Goal: Information Seeking & Learning: Learn about a topic

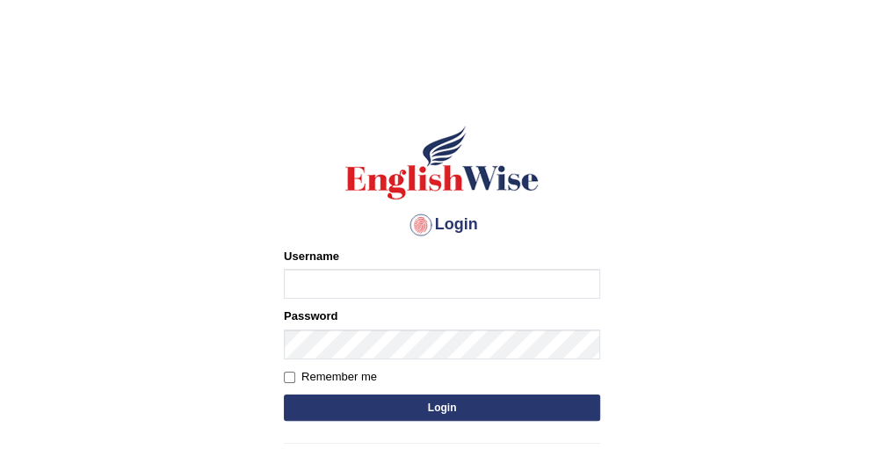
type input "Irum2025"
click at [482, 408] on button "Login" at bounding box center [442, 408] width 316 height 26
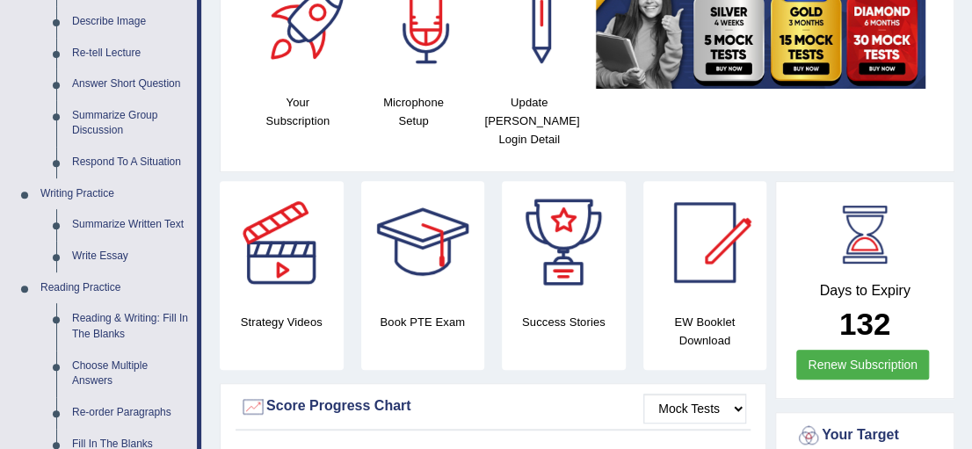
scroll to position [296, 0]
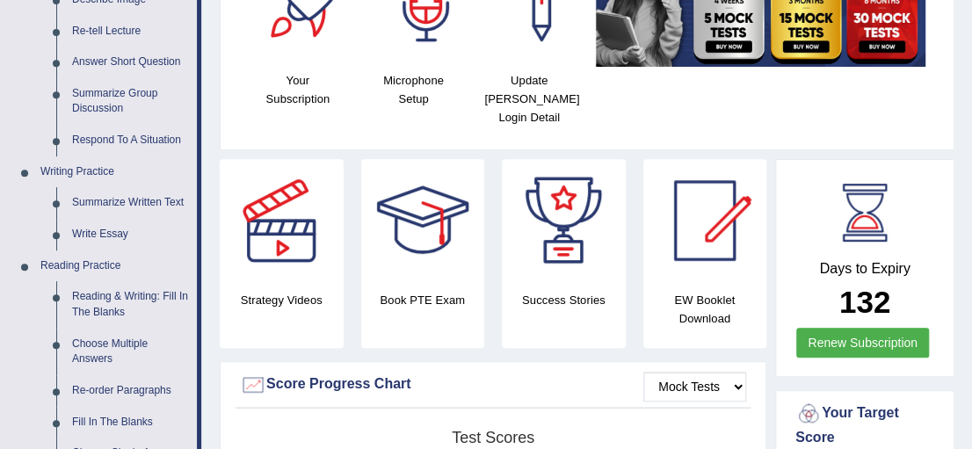
drag, startPoint x: 982, startPoint y: 38, endPoint x: 982, endPoint y: 76, distance: 38.7
click at [120, 198] on link "Summarize Written Text" at bounding box center [130, 203] width 133 height 32
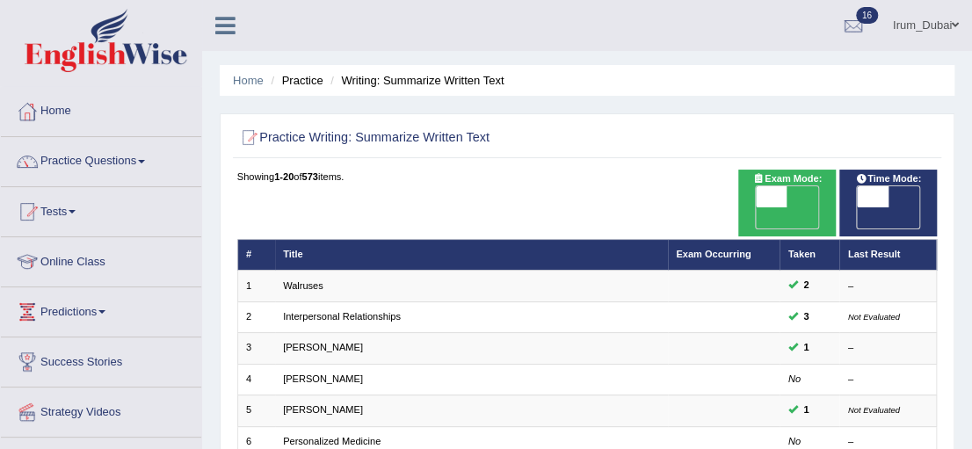
drag, startPoint x: 969, startPoint y: 178, endPoint x: 978, endPoint y: 221, distance: 43.9
click at [971, 221] on html "Toggle navigation Home Practice Questions Speaking Practice Read Aloud Repeat S…" at bounding box center [486, 224] width 972 height 449
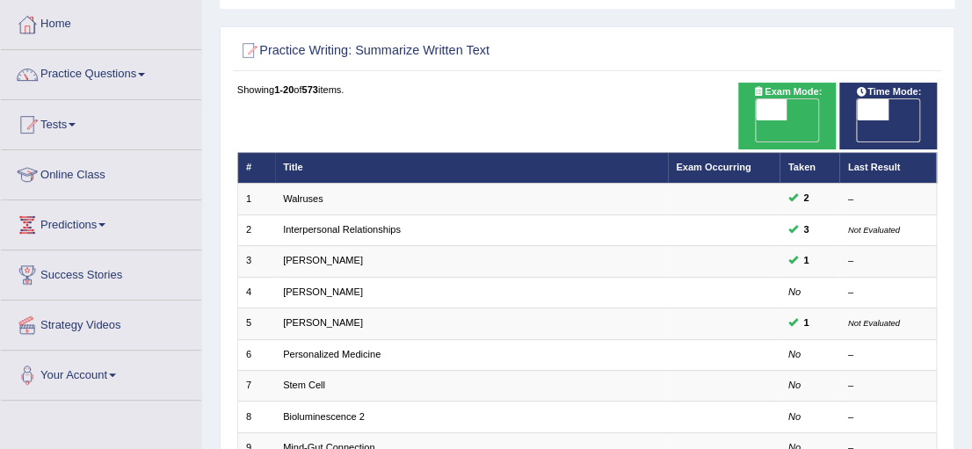
scroll to position [170, 0]
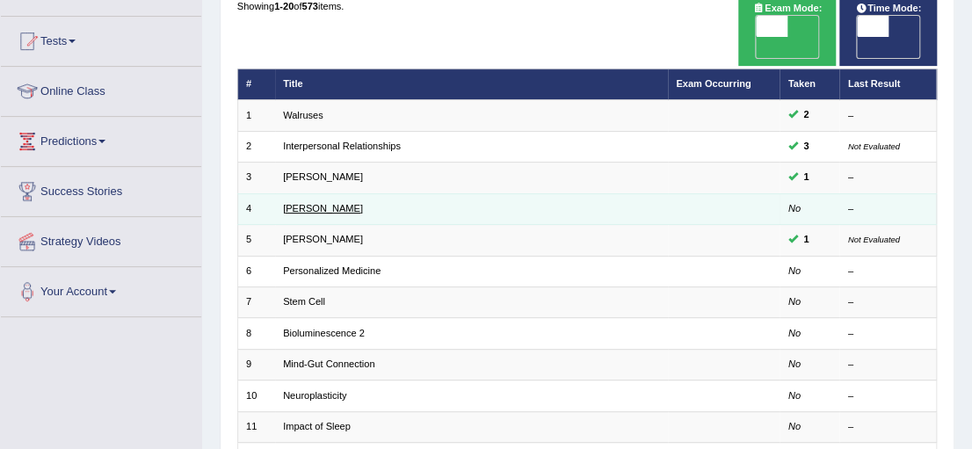
click at [294, 203] on link "[PERSON_NAME]" at bounding box center [323, 208] width 80 height 11
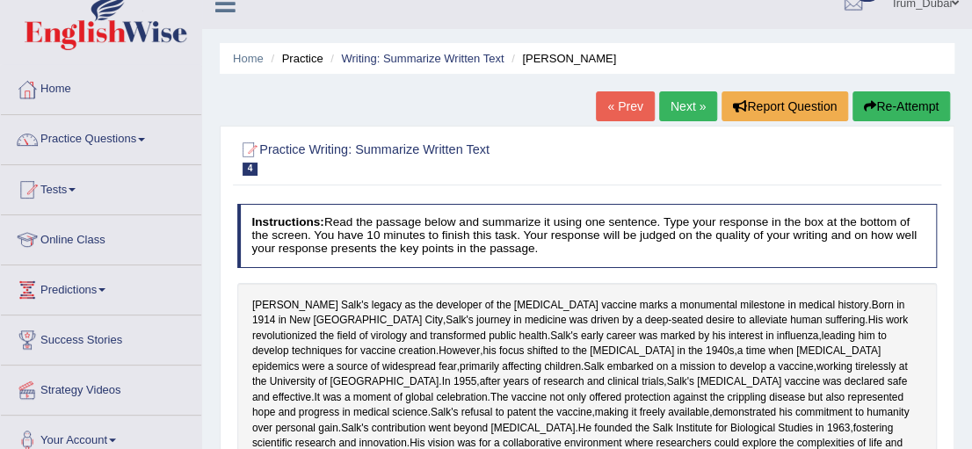
scroll to position [16, 0]
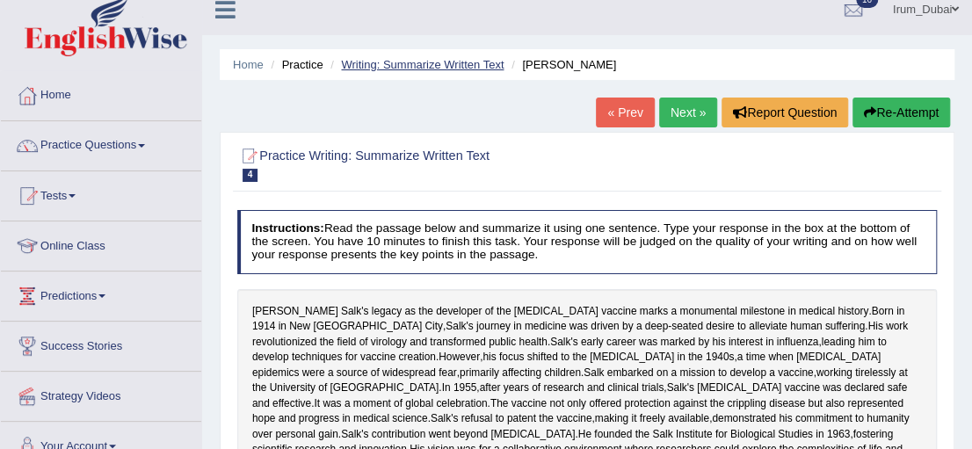
click at [416, 69] on link "Writing: Summarize Written Text" at bounding box center [422, 64] width 163 height 13
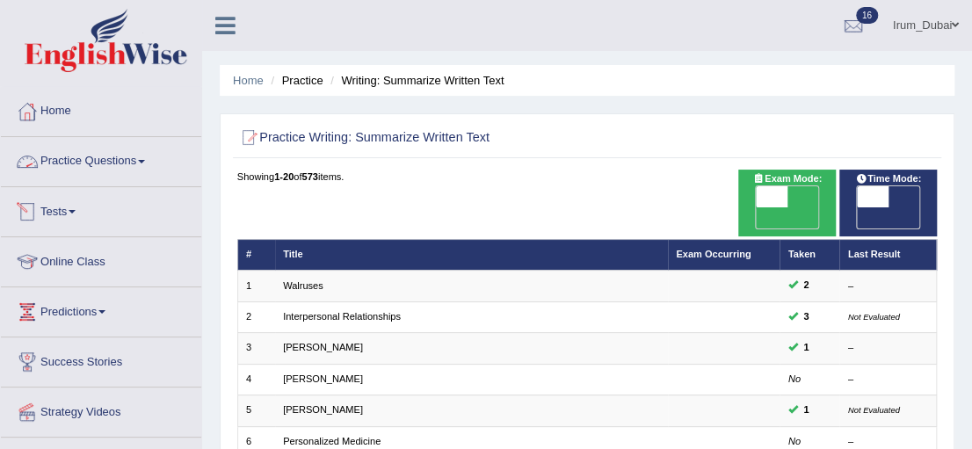
click at [85, 167] on link "Practice Questions" at bounding box center [101, 159] width 200 height 44
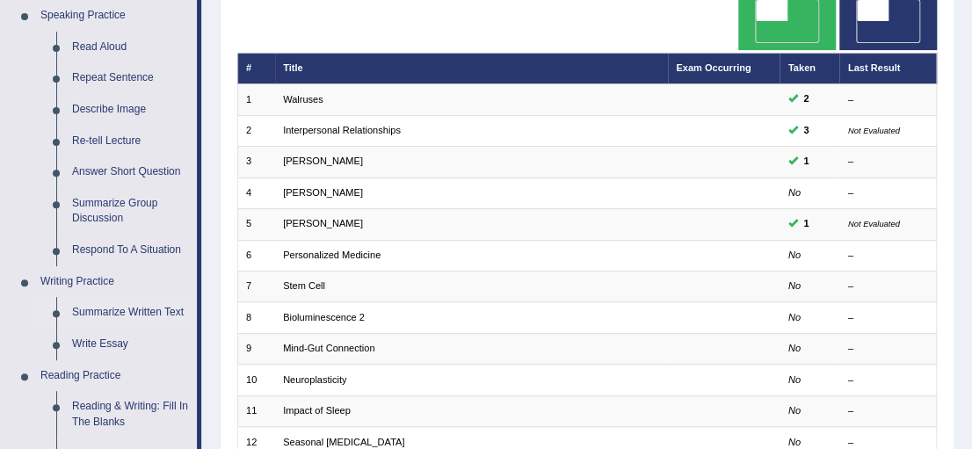
scroll to position [250, 0]
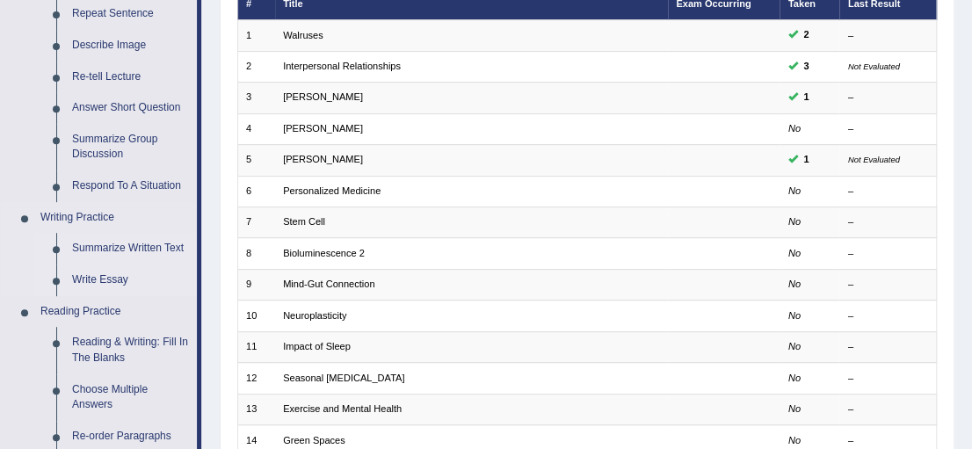
click at [131, 278] on link "Write Essay" at bounding box center [130, 281] width 133 height 32
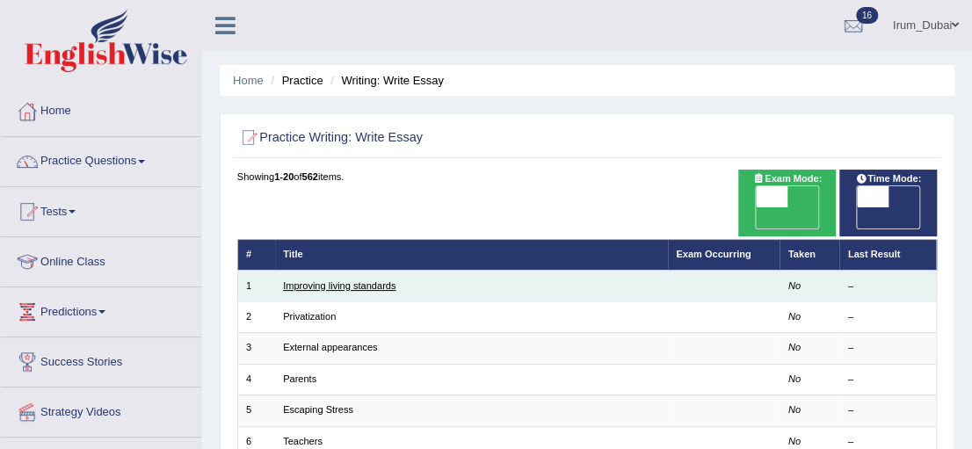
click at [345, 280] on link "Improving living standards" at bounding box center [339, 285] width 112 height 11
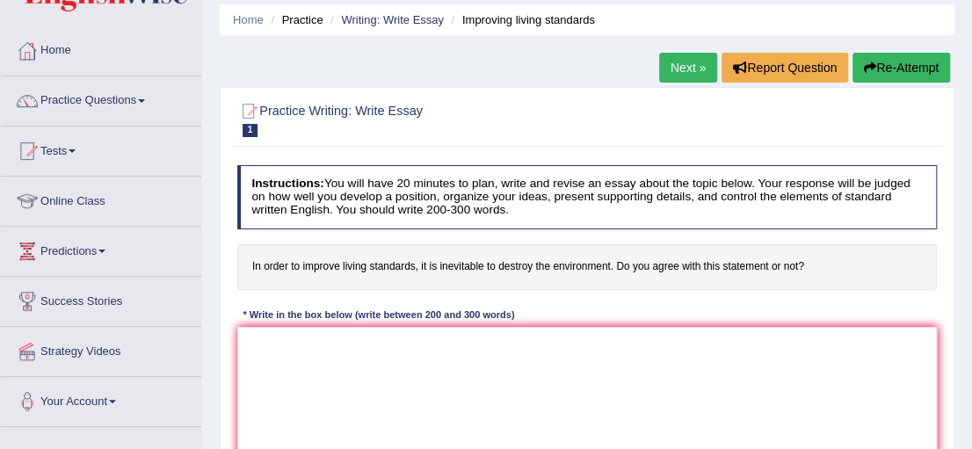
scroll to position [71, 0]
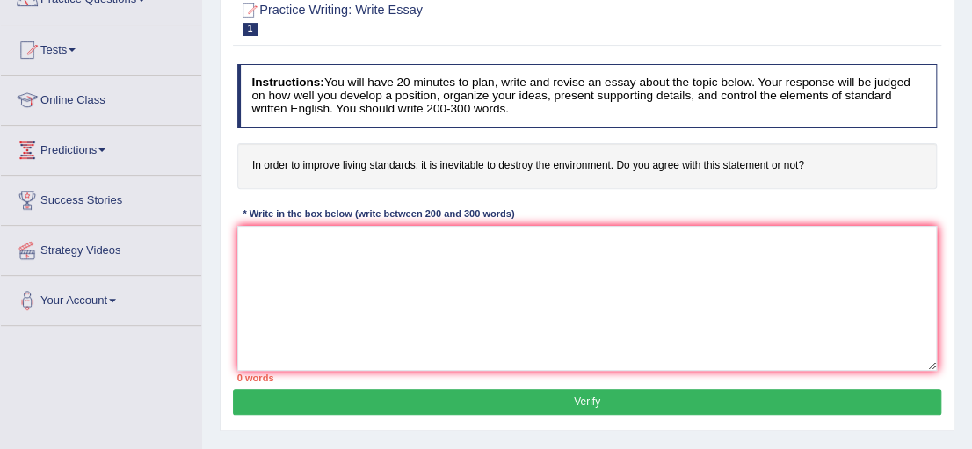
click at [971, 180] on html "Toggle navigation Home Practice Questions Speaking Practice Read Aloud Repeat S…" at bounding box center [486, 62] width 972 height 449
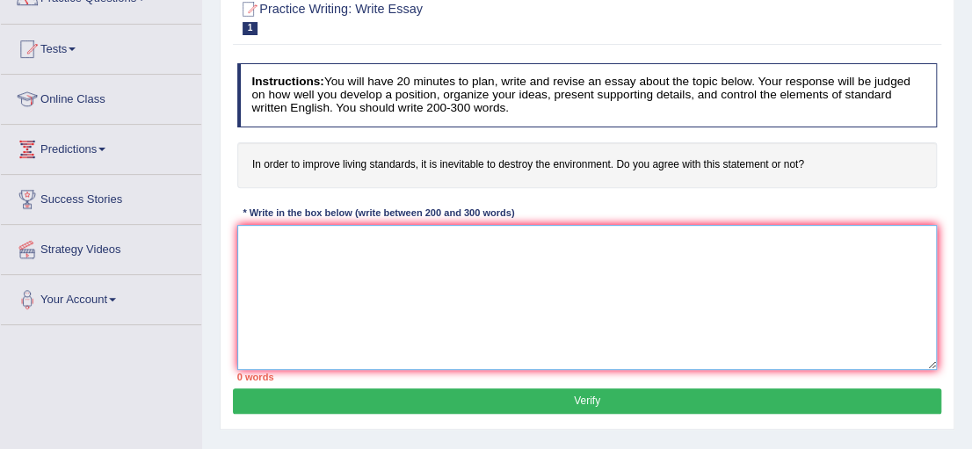
click at [837, 267] on textarea at bounding box center [587, 297] width 700 height 145
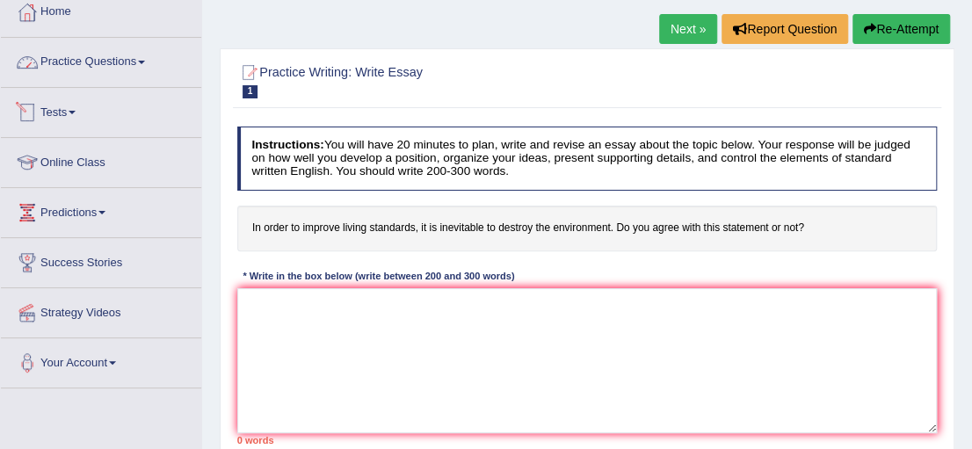
click at [156, 52] on link "Practice Questions" at bounding box center [101, 60] width 200 height 44
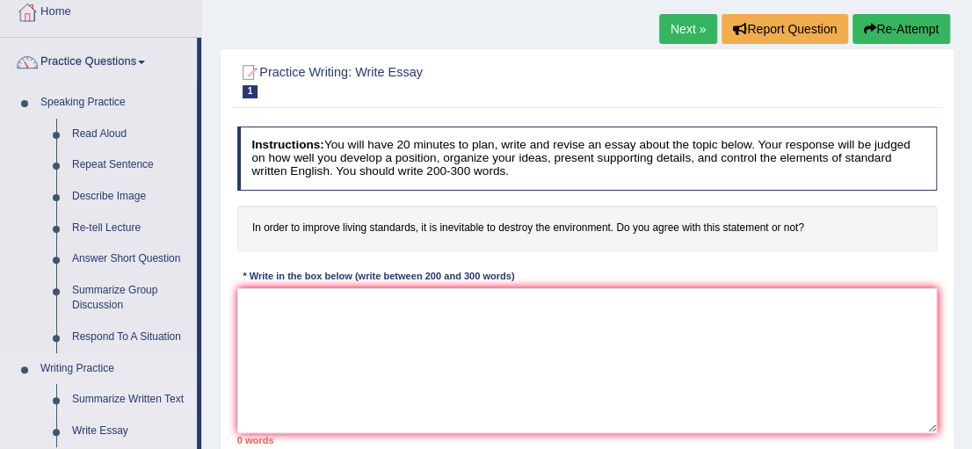
click at [135, 402] on link "Summarize Written Text" at bounding box center [130, 400] width 133 height 32
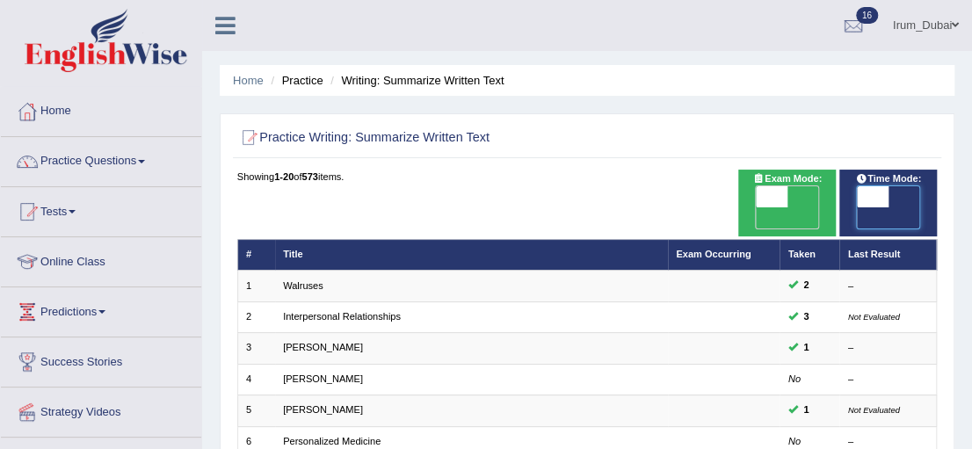
click at [870, 195] on span at bounding box center [873, 196] width 32 height 21
checkbox input "true"
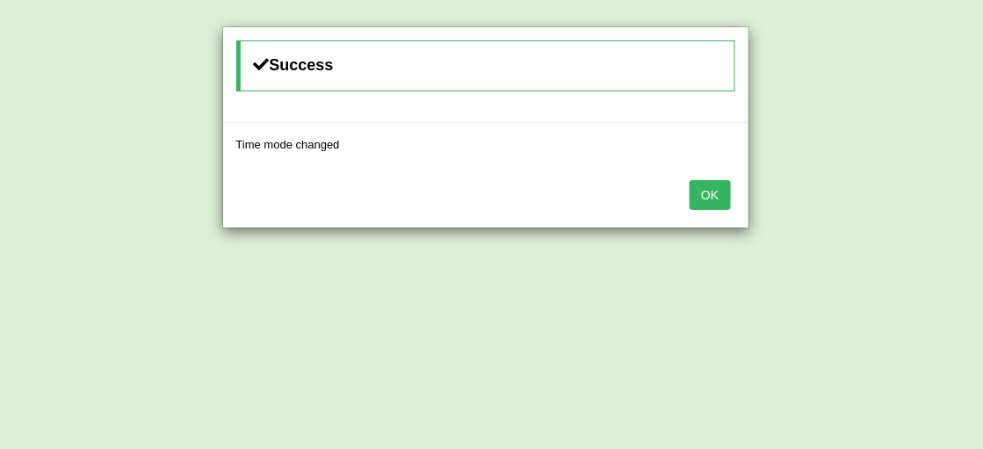
click at [729, 192] on button "OK" at bounding box center [710, 195] width 40 height 30
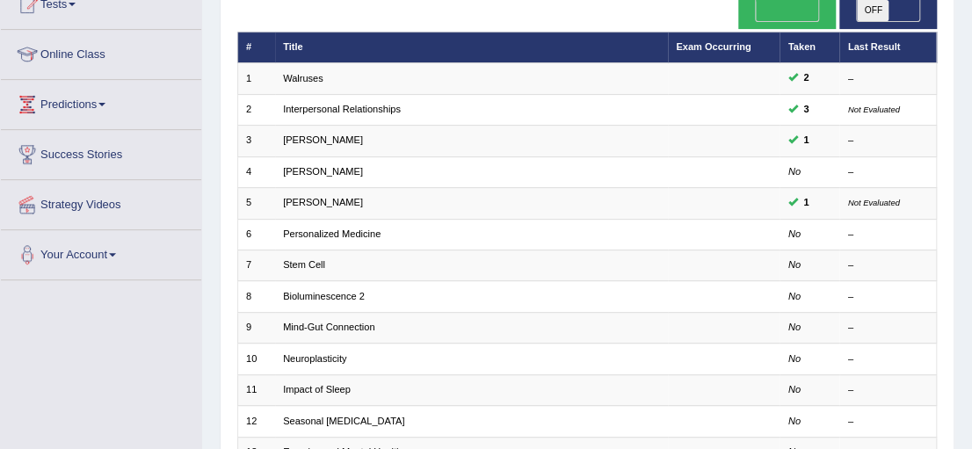
scroll to position [232, 0]
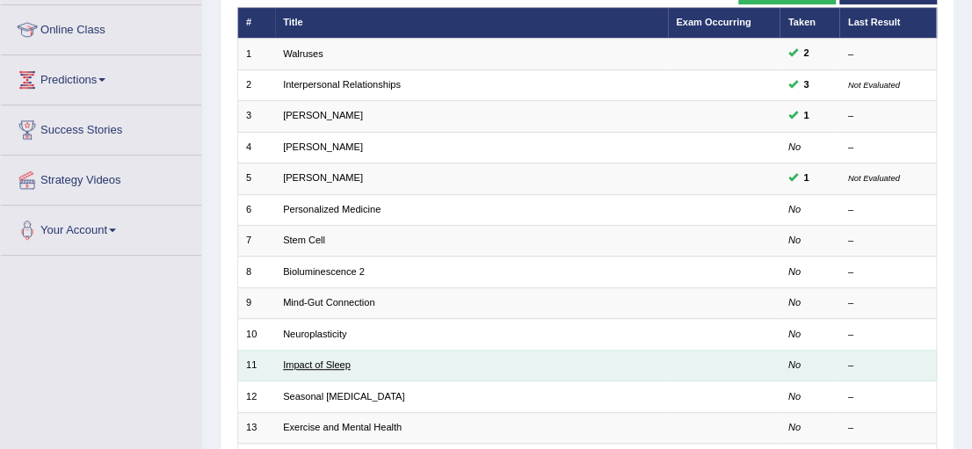
click at [304, 359] on link "Impact of Sleep" at bounding box center [317, 364] width 68 height 11
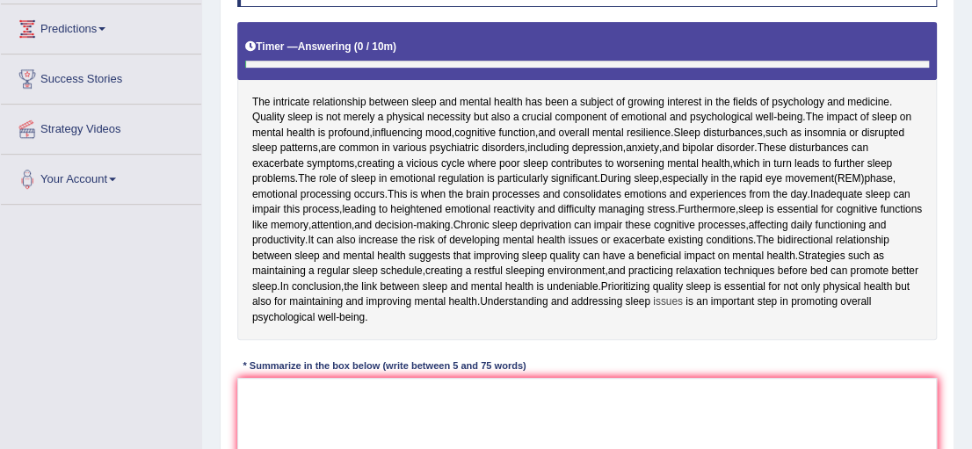
scroll to position [283, 0]
click at [525, 437] on textarea at bounding box center [587, 450] width 700 height 145
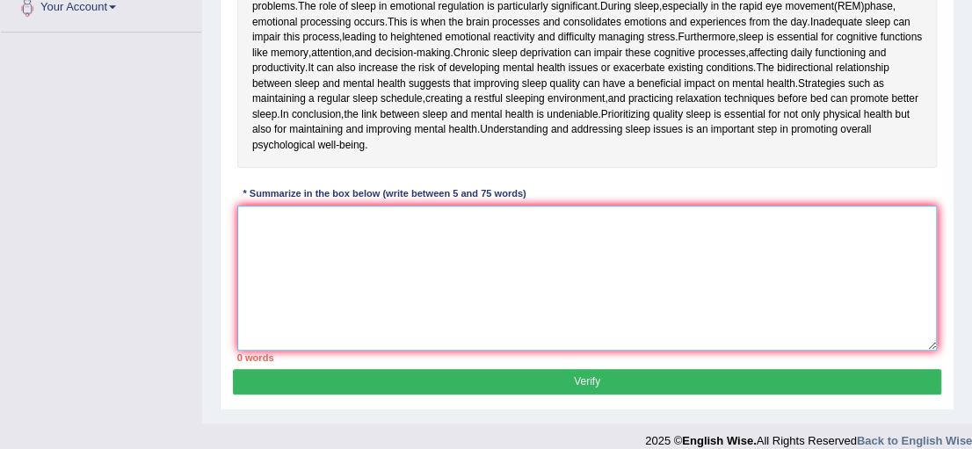
scroll to position [473, 0]
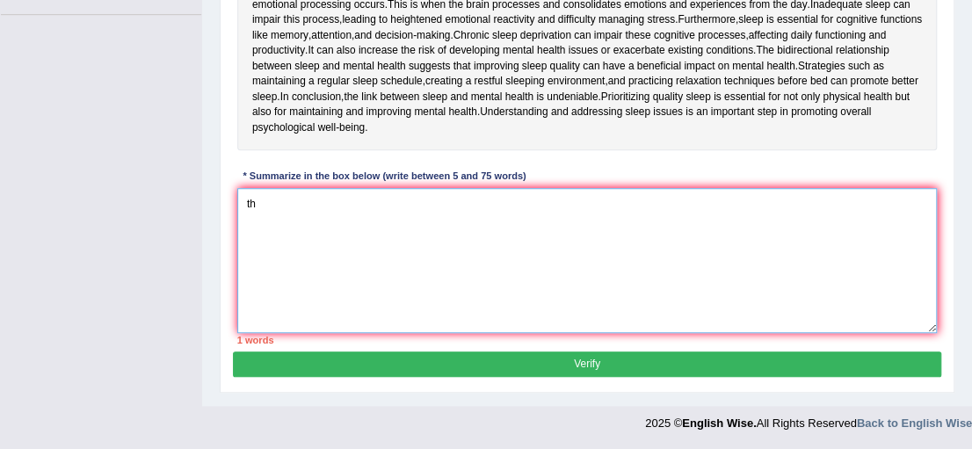
type textarea "t"
click at [409, 211] on textarea "The" at bounding box center [587, 260] width 700 height 145
type textarea "T"
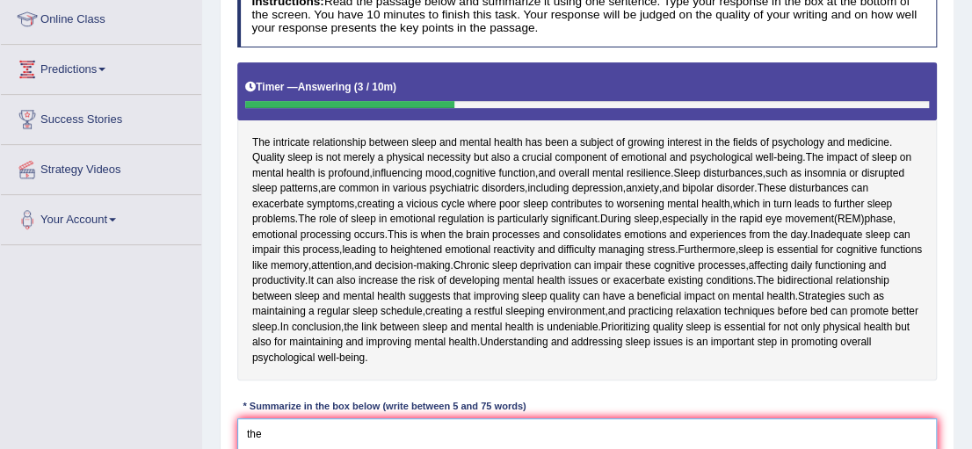
scroll to position [298, 0]
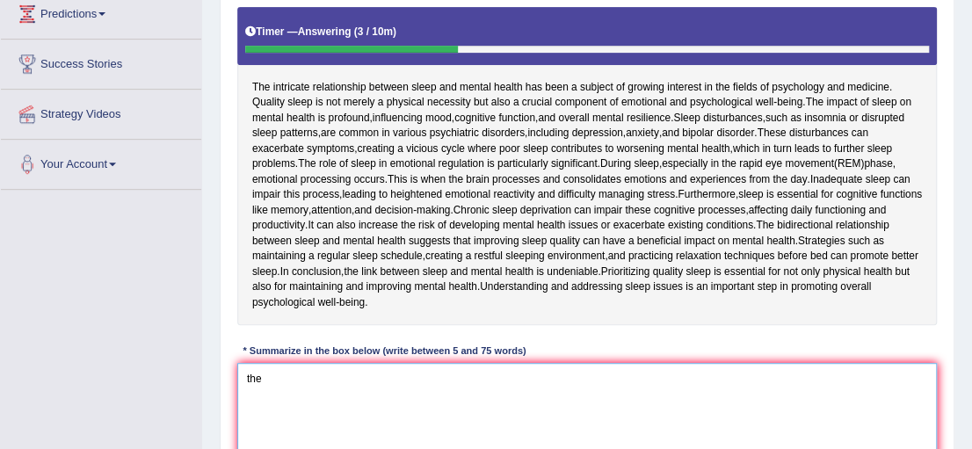
drag, startPoint x: 314, startPoint y: 380, endPoint x: 124, endPoint y: 420, distance: 193.9
click at [124, 420] on div "Toggle navigation Home Practice Questions Speaking Practice Read Aloud Repeat S…" at bounding box center [486, 159] width 972 height 914
drag, startPoint x: 350, startPoint y: 380, endPoint x: 275, endPoint y: 380, distance: 74.7
click at [275, 380] on textarea "The fgwegfegdfv." at bounding box center [587, 435] width 700 height 145
type textarea "The ."
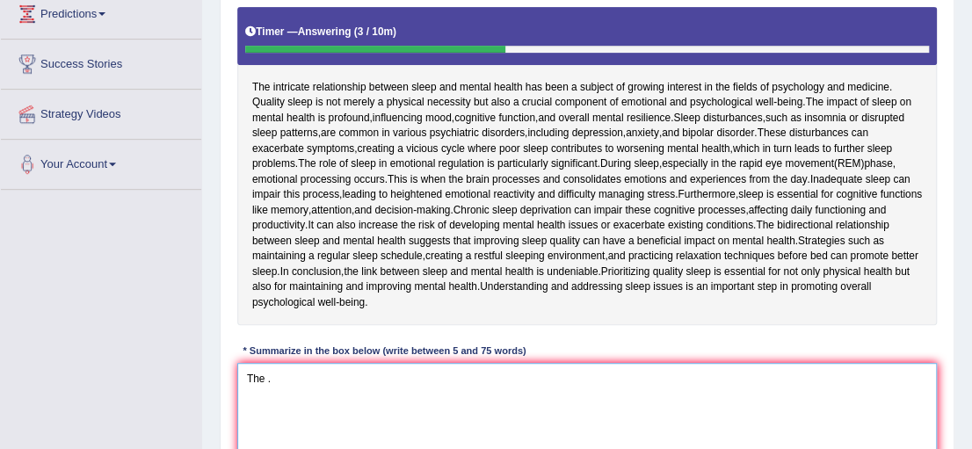
drag, startPoint x: 297, startPoint y: 380, endPoint x: 178, endPoint y: 389, distance: 119.8
click at [178, 389] on div "Toggle navigation Home Practice Questions Speaking Practice Read Aloud Repeat S…" at bounding box center [486, 159] width 972 height 914
type textarea "The passage oulines"
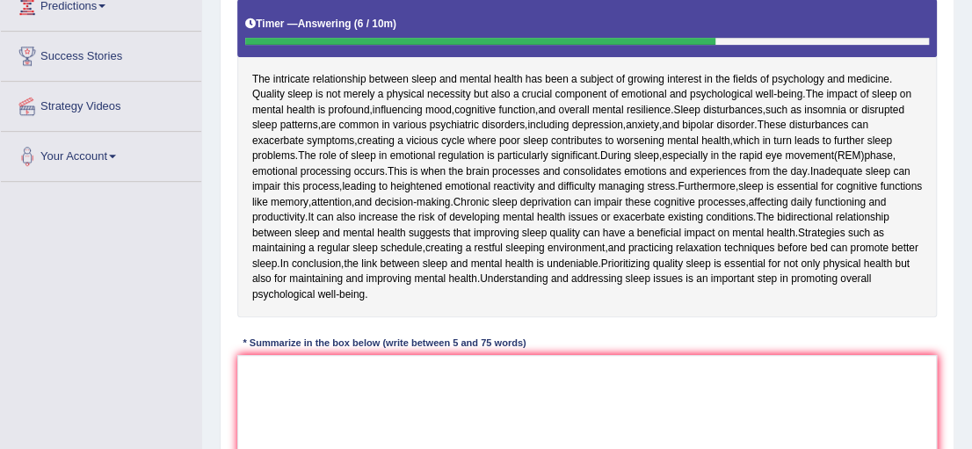
scroll to position [385, 0]
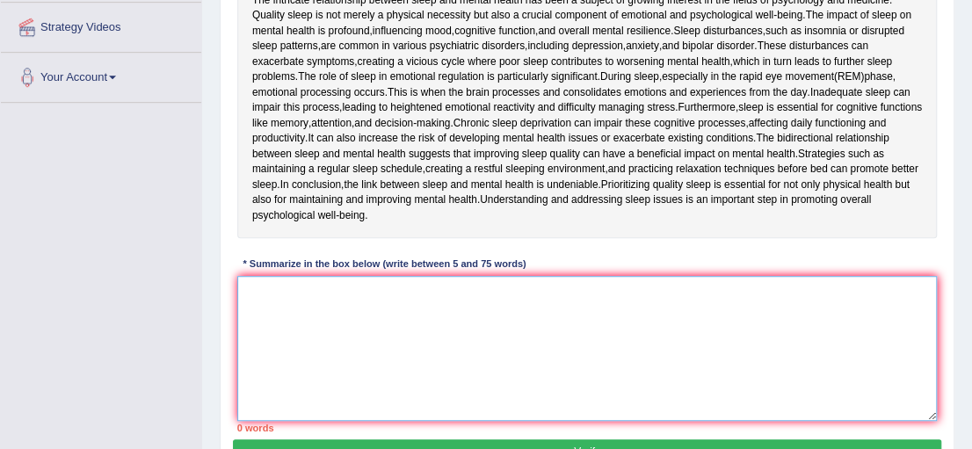
drag, startPoint x: 336, startPoint y: 300, endPoint x: 380, endPoint y: 301, distance: 44.8
click at [360, 300] on textarea at bounding box center [587, 348] width 700 height 145
drag, startPoint x: 279, startPoint y: 250, endPoint x: 309, endPoint y: 252, distance: 30.8
click at [302, 252] on div "Instructions: Read the passage below and summarize it using one sentence. Type …" at bounding box center [586, 136] width 707 height 605
drag, startPoint x: 330, startPoint y: 260, endPoint x: 369, endPoint y: 260, distance: 39.5
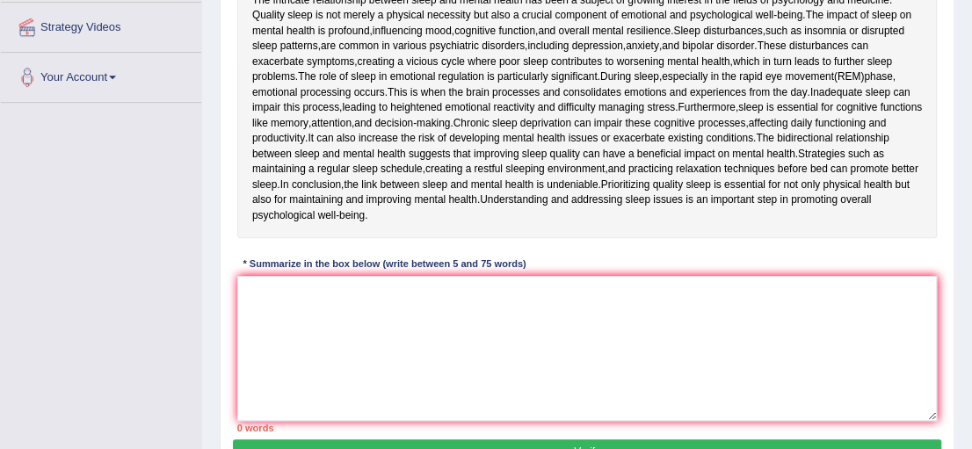
click at [366, 260] on div "* Summarize in the box below (write between 5 and 75 words)" at bounding box center [384, 264] width 295 height 15
drag, startPoint x: 421, startPoint y: 259, endPoint x: 472, endPoint y: 255, distance: 51.2
click at [457, 257] on div "* Summarize in the box below (write between 5 and 75 words)" at bounding box center [384, 264] width 295 height 15
click at [514, 253] on div "Instructions: Read the passage below and summarize it using one sentence. Type …" at bounding box center [586, 136] width 707 height 605
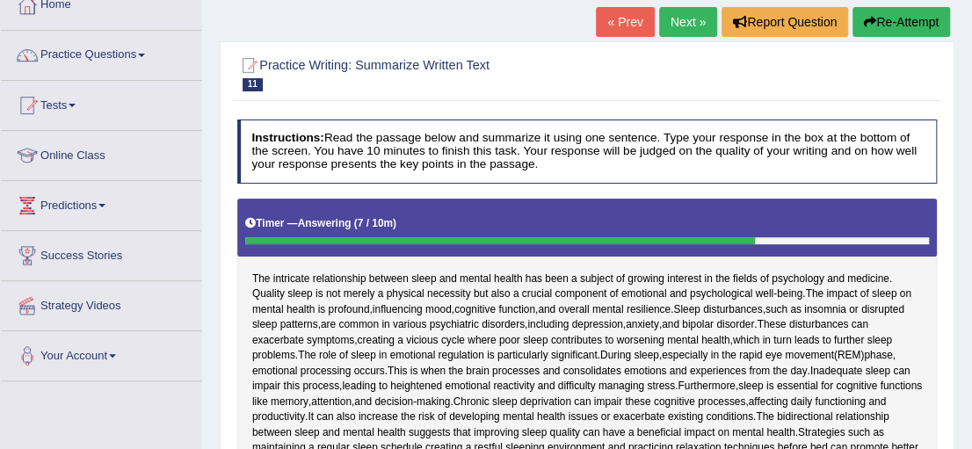
scroll to position [97, 0]
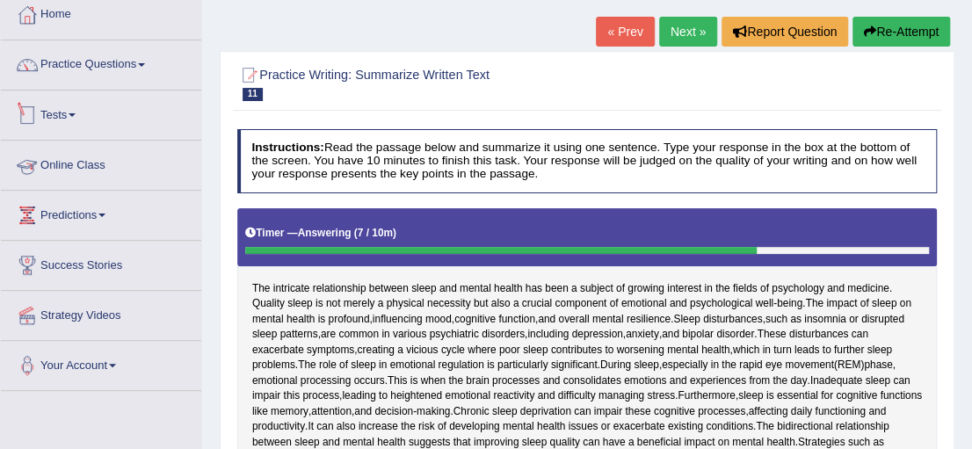
click at [73, 113] on span at bounding box center [72, 115] width 7 height 4
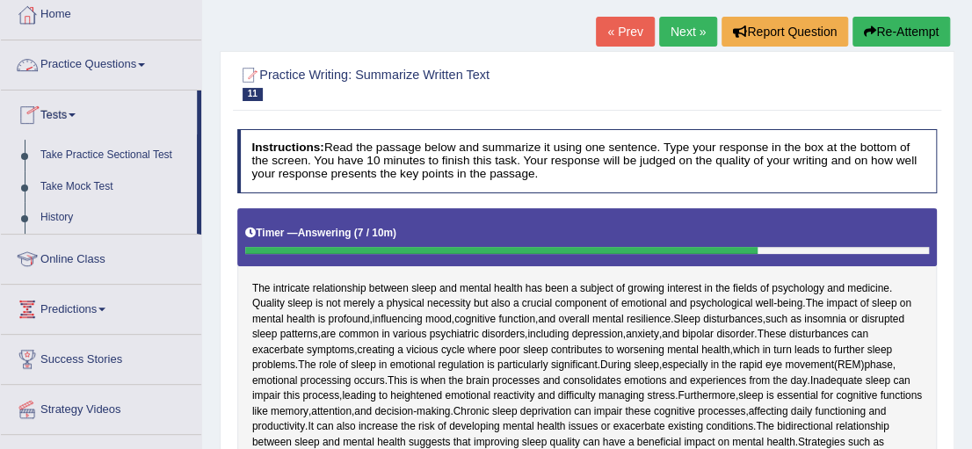
click at [93, 65] on link "Practice Questions" at bounding box center [101, 62] width 200 height 44
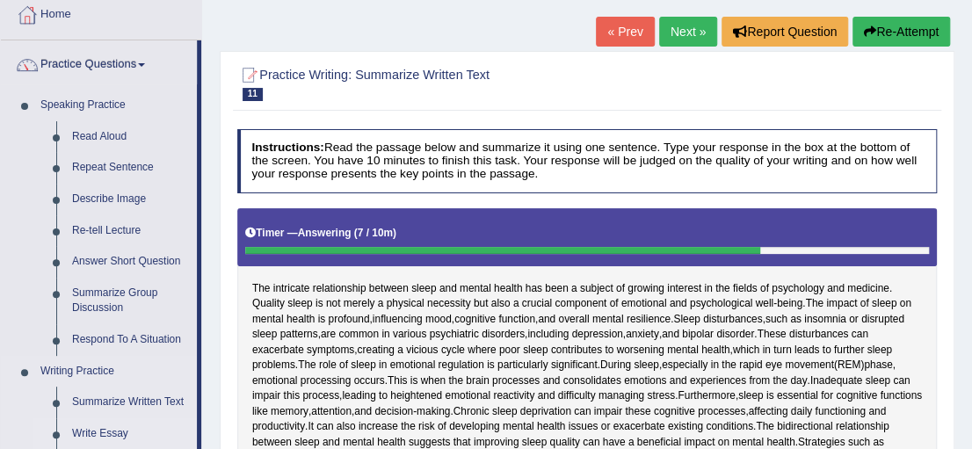
click at [107, 424] on link "Write Essay" at bounding box center [130, 434] width 133 height 32
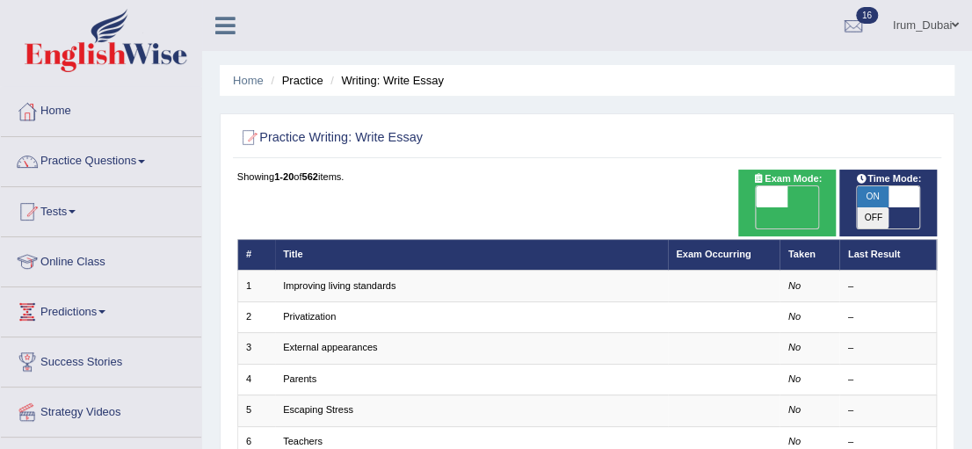
scroll to position [25, 0]
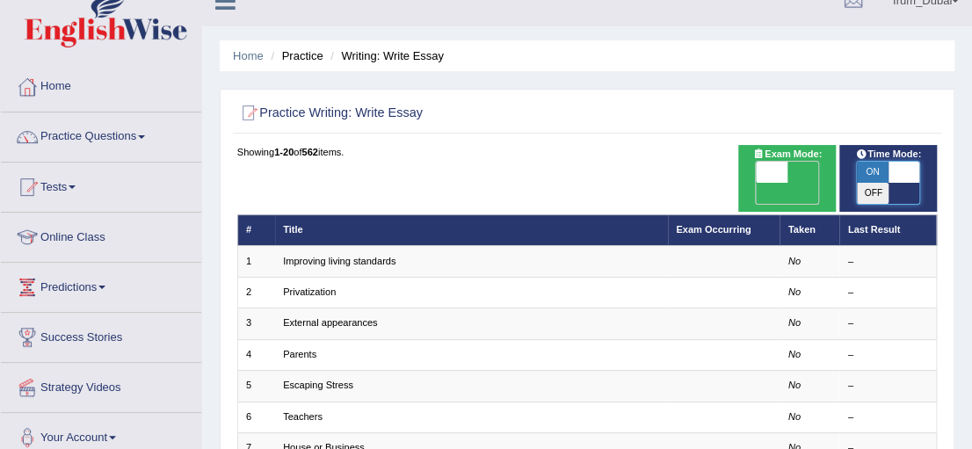
checkbox input "false"
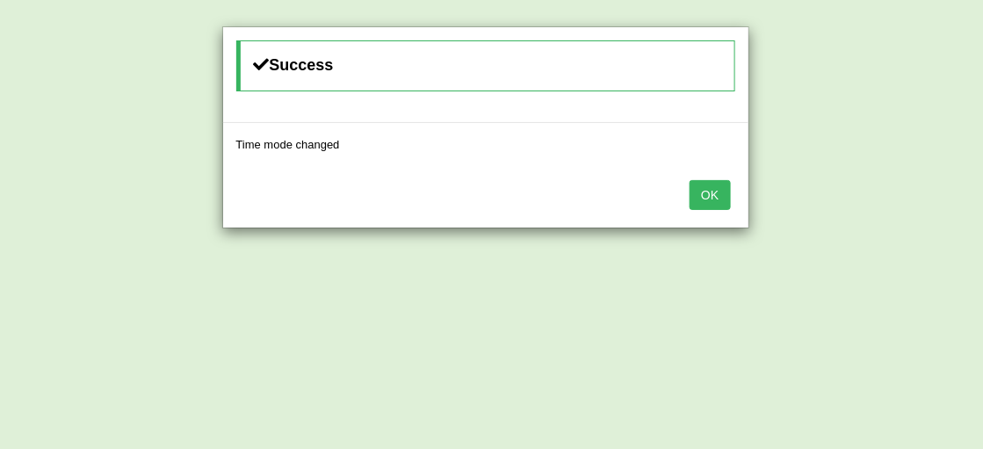
drag, startPoint x: 905, startPoint y: 172, endPoint x: 920, endPoint y: 222, distance: 52.3
click at [920, 222] on body "Toggle navigation Home Practice Questions Speaking Practice Read Aloud Repeat S…" at bounding box center [491, 199] width 983 height 449
click at [719, 192] on button "OK" at bounding box center [710, 195] width 40 height 30
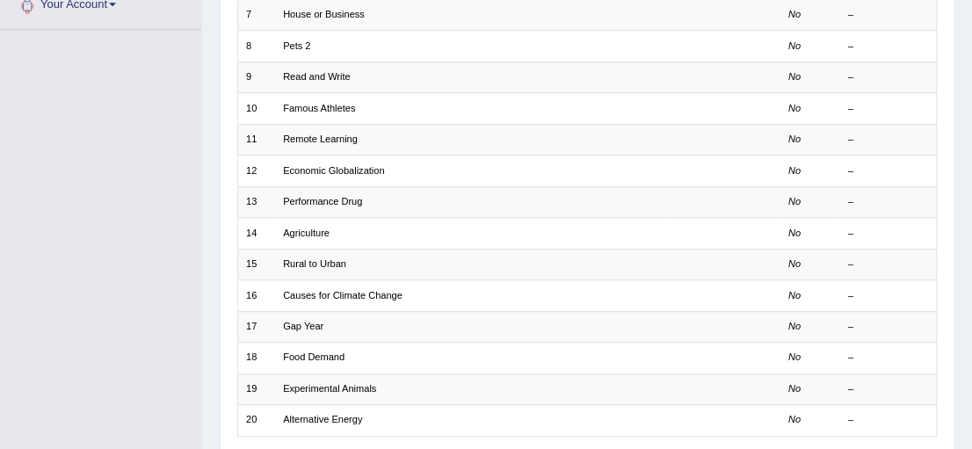
scroll to position [465, 0]
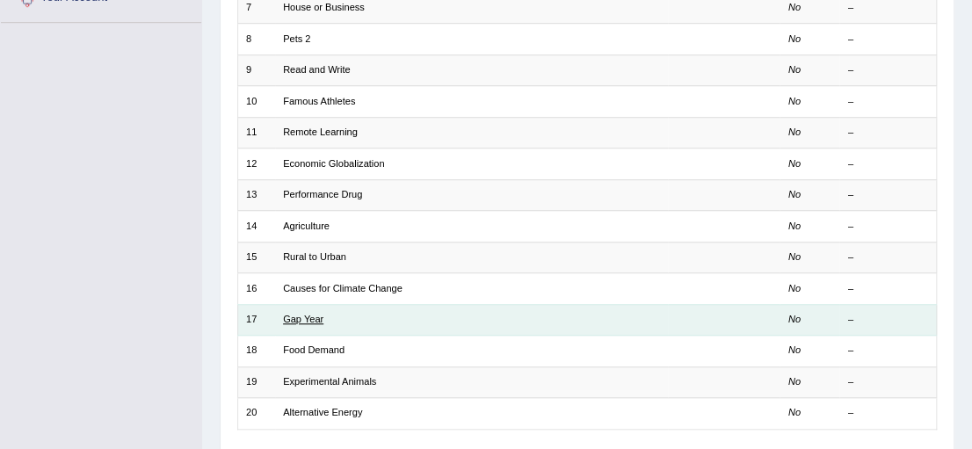
click at [302, 314] on link "Gap Year" at bounding box center [303, 319] width 40 height 11
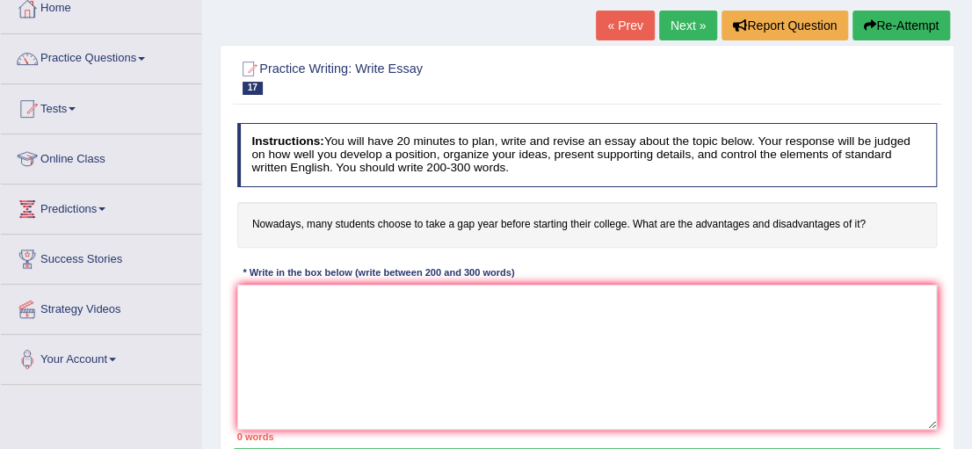
scroll to position [119, 0]
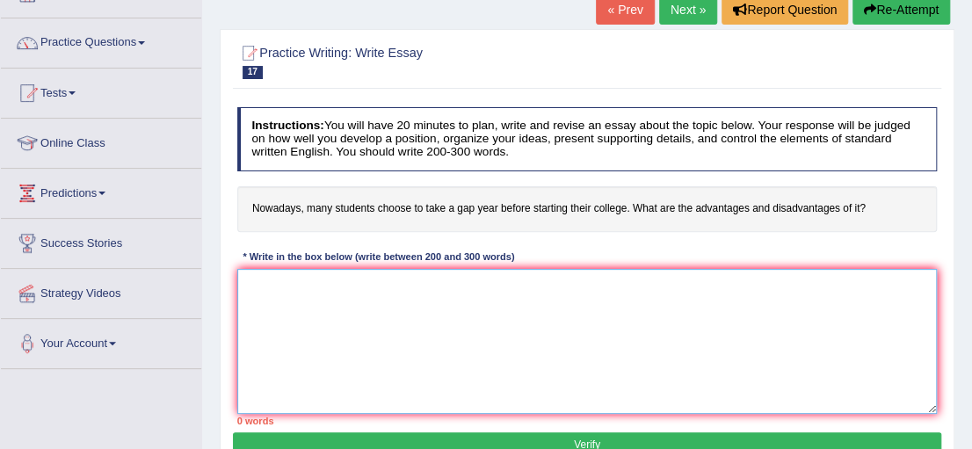
click at [499, 375] on textarea at bounding box center [587, 341] width 700 height 145
type textarea "T"
paste textarea "The increasing influence of (essay topic) on our lives has ignited numerous dis…"
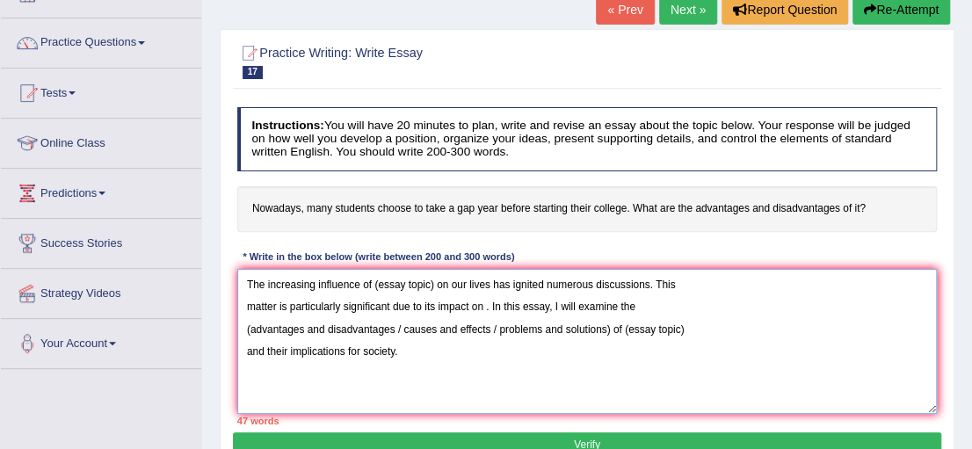
click at [246, 305] on textarea "The increasing influence of (essay topic) on our lives has ignited numerous dis…" at bounding box center [587, 341] width 700 height 145
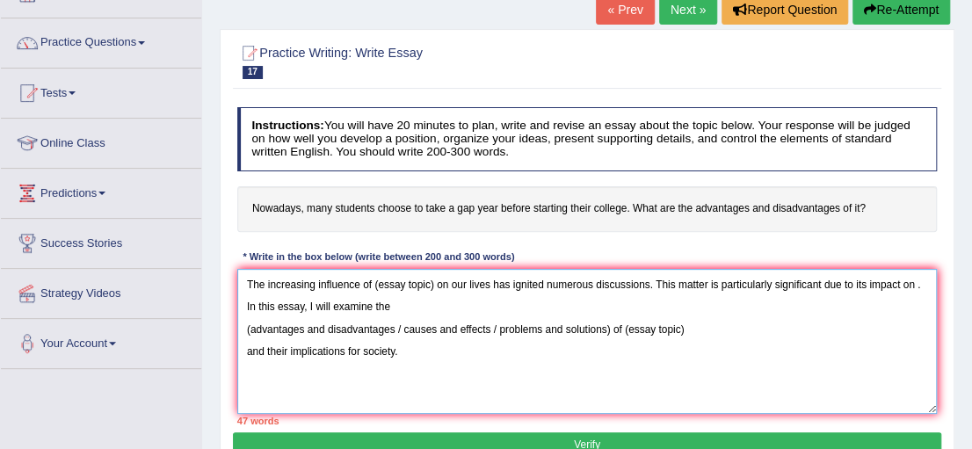
click at [247, 331] on textarea "The increasing influence of (essay topic) on our lives has ignited numerous dis…" at bounding box center [587, 341] width 700 height 145
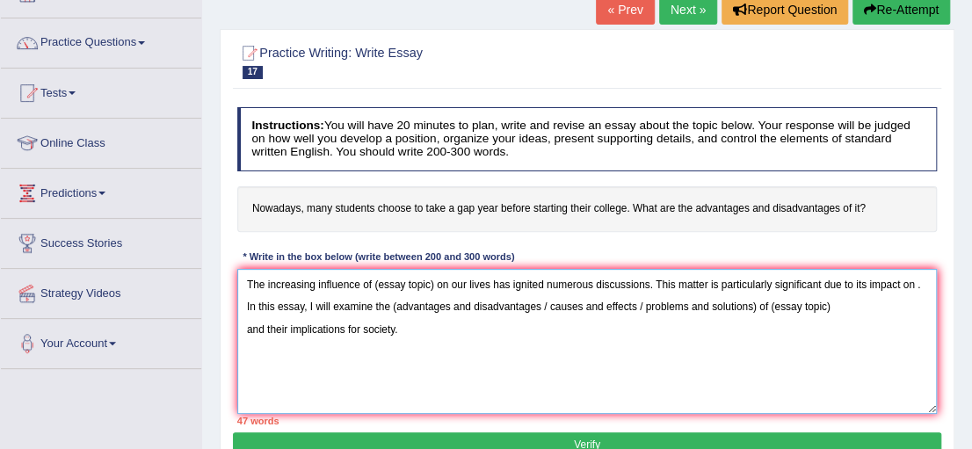
click at [243, 331] on textarea "The increasing influence of (essay topic) on our lives has ignited numerous dis…" at bounding box center [587, 341] width 700 height 145
drag, startPoint x: 548, startPoint y: 312, endPoint x: 757, endPoint y: 308, distance: 208.3
click at [757, 308] on textarea "The increasing influence of (essay topic) on our lives has ignited numerous dis…" at bounding box center [587, 341] width 700 height 145
click at [820, 308] on textarea "The increasing influence of (essay topic) on our lives has ignited numerous dis…" at bounding box center [587, 341] width 700 height 145
drag, startPoint x: 433, startPoint y: 286, endPoint x: 378, endPoint y: 286, distance: 55.4
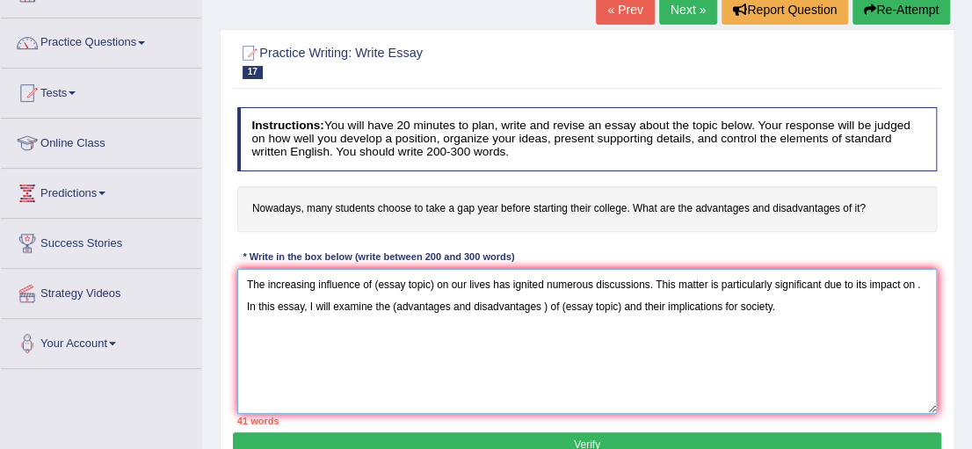
click at [378, 286] on textarea "The increasing influence of (essay topic) on our lives has ignited numerous dis…" at bounding box center [587, 341] width 700 height 145
click at [534, 308] on textarea "The increasing influence of a gap year on our lives has ignited numerous discus…" at bounding box center [587, 341] width 700 height 145
click at [388, 308] on textarea "The increasing influence of a gap year on our lives has ignited numerous discus…" at bounding box center [587, 341] width 700 height 145
drag, startPoint x: 599, startPoint y: 309, endPoint x: 541, endPoint y: 312, distance: 58.1
click at [541, 312] on textarea "The increasing influence of a gap year on our lives has ignited numerous discus…" at bounding box center [587, 341] width 700 height 145
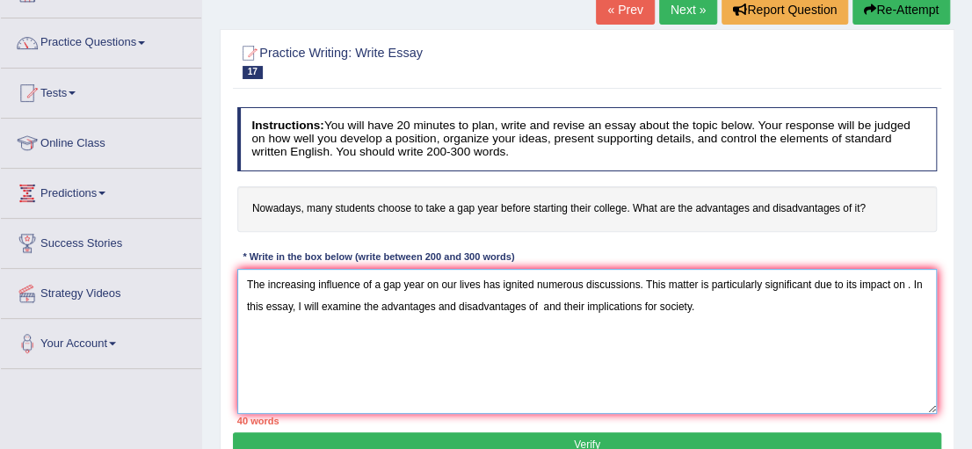
drag, startPoint x: 374, startPoint y: 287, endPoint x: 422, endPoint y: 282, distance: 47.7
click at [422, 282] on textarea "The increasing influence of a gap year on our lives has ignited numerous discus…" at bounding box center [587, 341] width 700 height 145
click at [539, 315] on textarea "The increasing influence of a gap year on our lives has ignited numerous discus…" at bounding box center [587, 341] width 700 height 145
paste textarea "a gap year"
click at [796, 330] on textarea "The increasing influence of a gap year on our lives has ignited numerous discus…" at bounding box center [587, 341] width 700 height 145
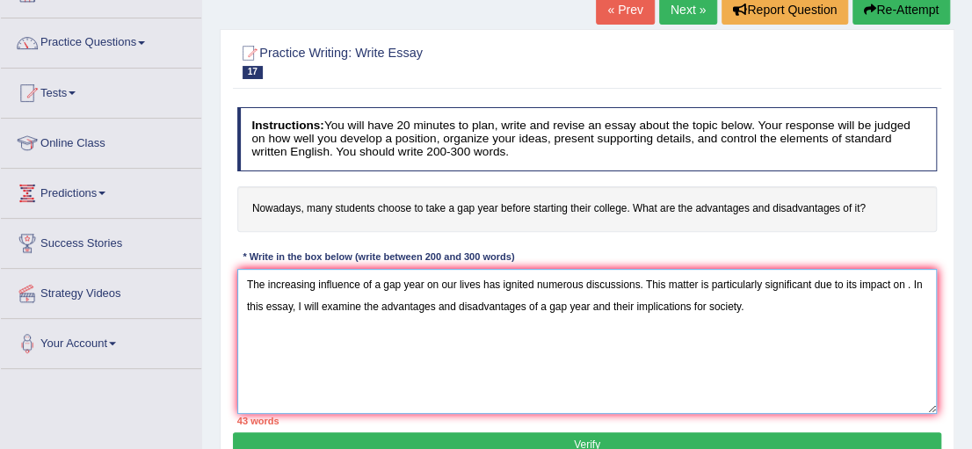
click at [794, 317] on textarea "The increasing influence of a gap year on our lives has ignited numerous discus…" at bounding box center [587, 341] width 700 height 145
drag, startPoint x: 285, startPoint y: 348, endPoint x: 273, endPoint y: 347, distance: 11.5
click at [273, 346] on textarea "The increasing influence of a gap year on our lives has ignited numerous discus…" at bounding box center [587, 341] width 700 height 145
click at [765, 324] on textarea "The increasing influence of a gap year on our lives has ignited numerous discus…" at bounding box center [587, 341] width 700 height 145
paste textarea "One of the (primary advantages/ main causes / major problems) of (essay topic) …"
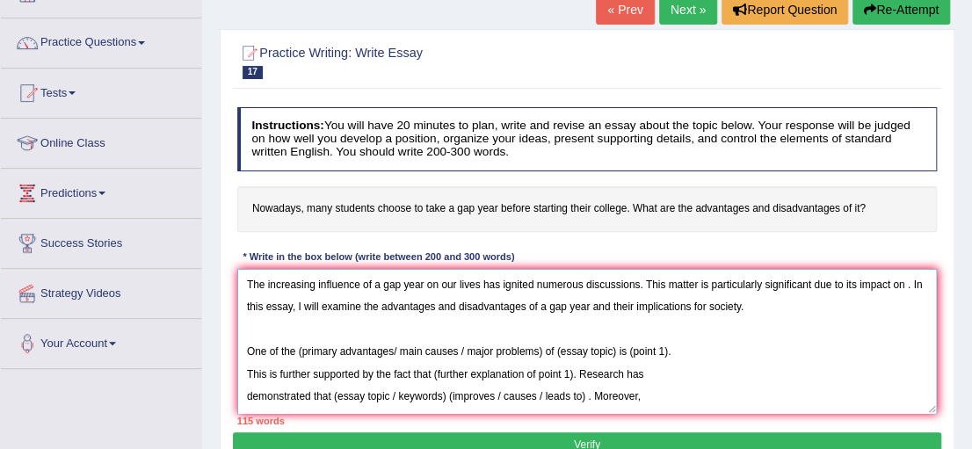
scroll to position [69, 0]
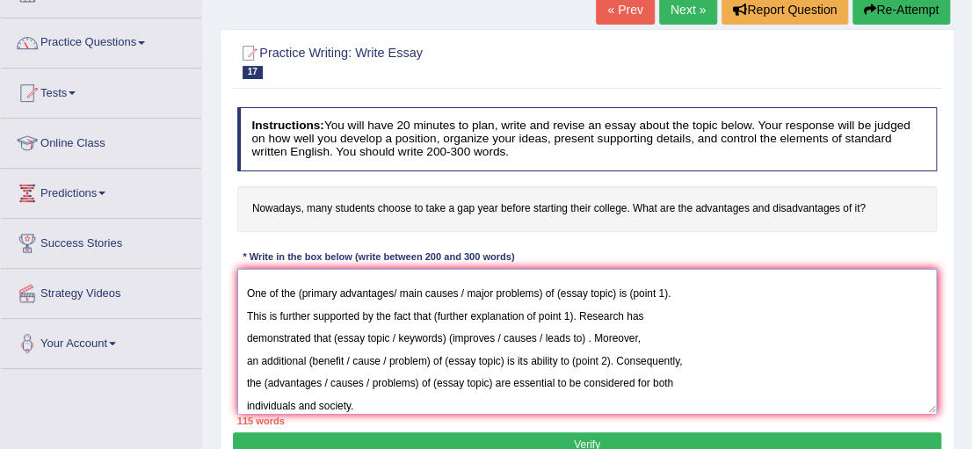
click at [247, 316] on textarea "The increasing influence of a gap year on our lives has ignited numerous discus…" at bounding box center [587, 341] width 700 height 145
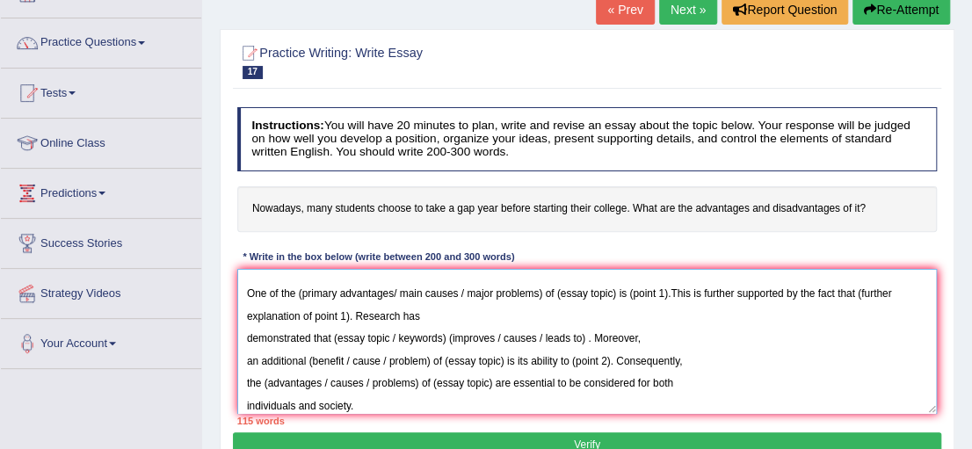
scroll to position [42, 0]
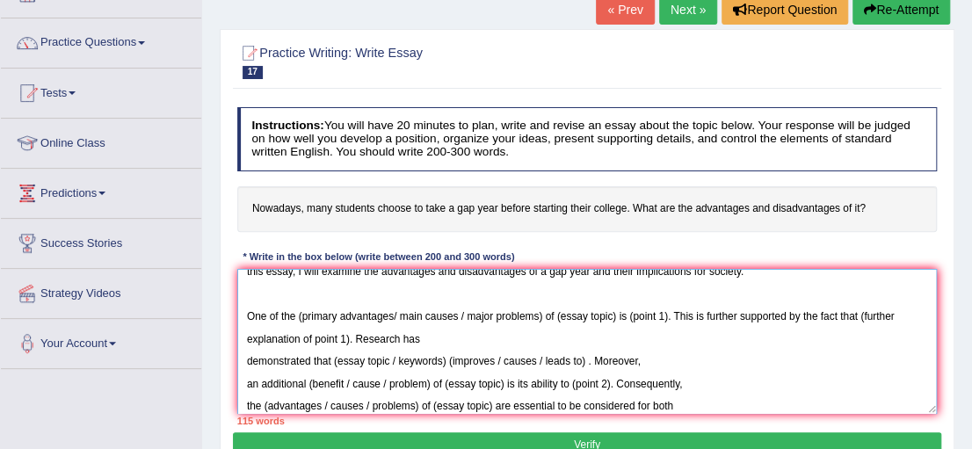
click at [246, 359] on textarea "The increasing influence of a gap year on our lives has ignited numerous discus…" at bounding box center [587, 341] width 700 height 145
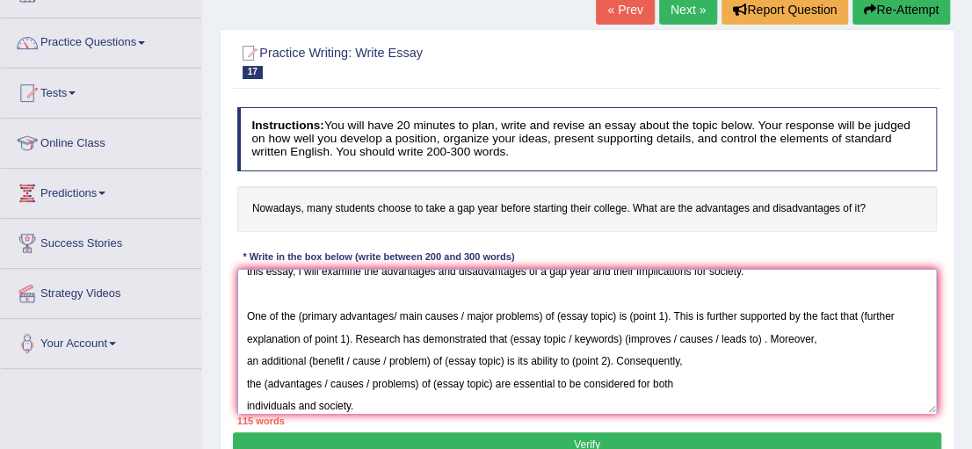
click at [244, 382] on textarea "The increasing influence of a gap year on our lives has ignited numerous discus…" at bounding box center [587, 341] width 700 height 145
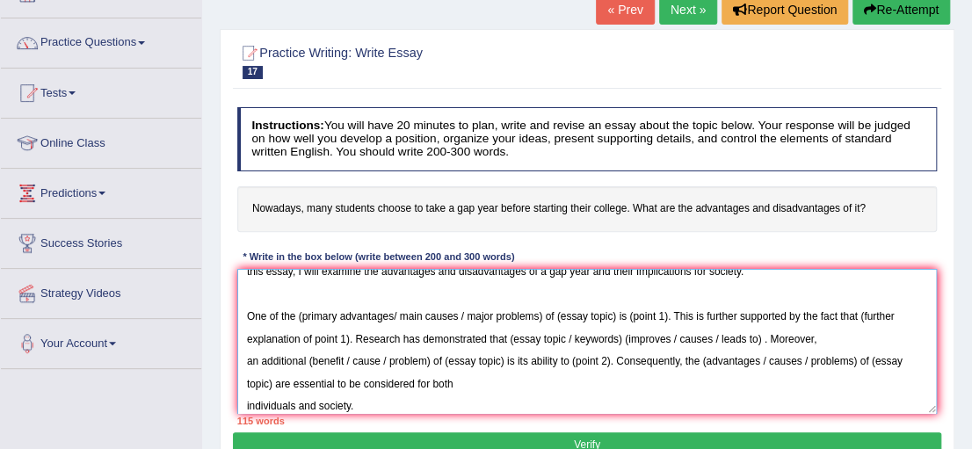
click at [250, 362] on textarea "The increasing influence of a gap year on our lives has ignited numerous discus…" at bounding box center [587, 341] width 700 height 145
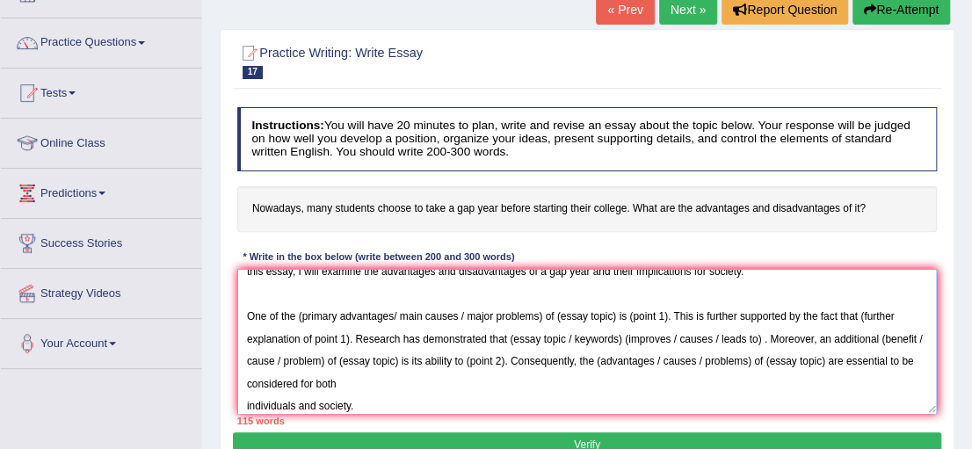
click at [244, 381] on textarea "The increasing influence of a gap year on our lives has ignited numerous discus…" at bounding box center [587, 341] width 700 height 145
click at [244, 403] on textarea "The increasing influence of a gap year on our lives has ignited numerous discus…" at bounding box center [587, 341] width 700 height 145
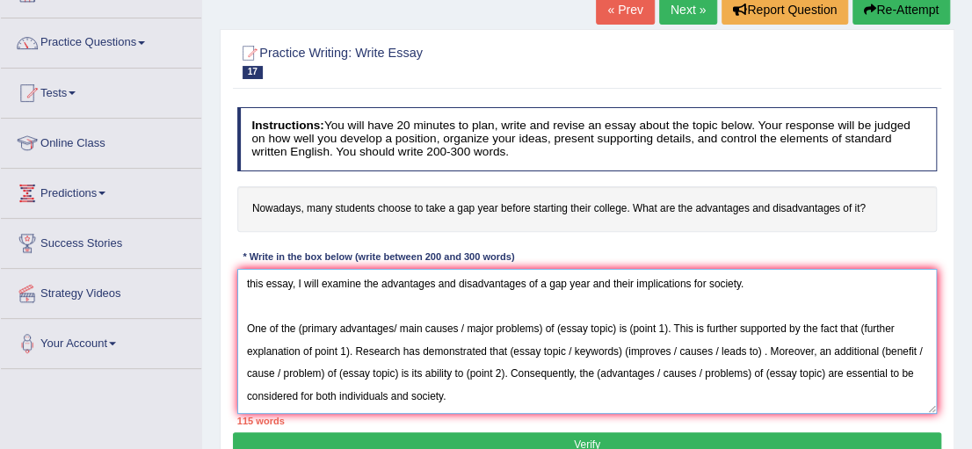
click at [560, 391] on textarea "The increasing influence of a gap year on our lives has ignited numerous discus…" at bounding box center [587, 341] width 700 height 145
paste textarea "However, alongside the benefits, there are drawbacks of the shift in communicat…"
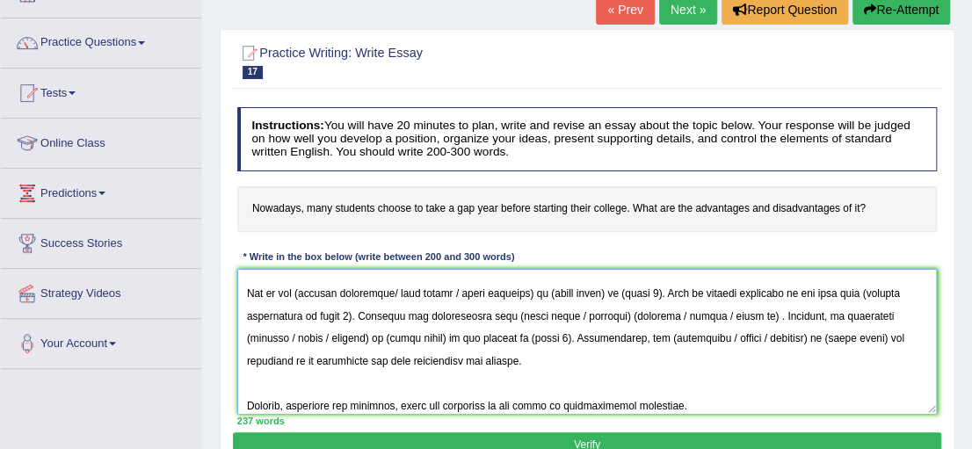
scroll to position [331, 0]
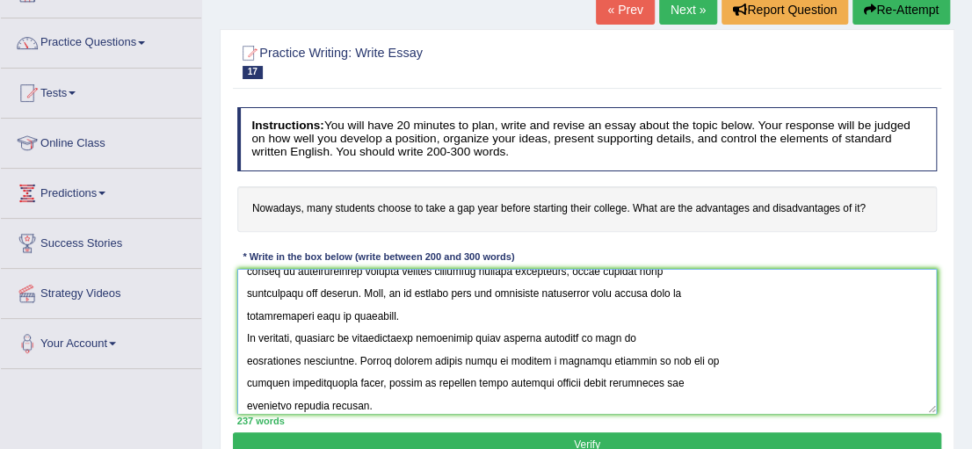
click at [244, 337] on textarea at bounding box center [587, 341] width 700 height 145
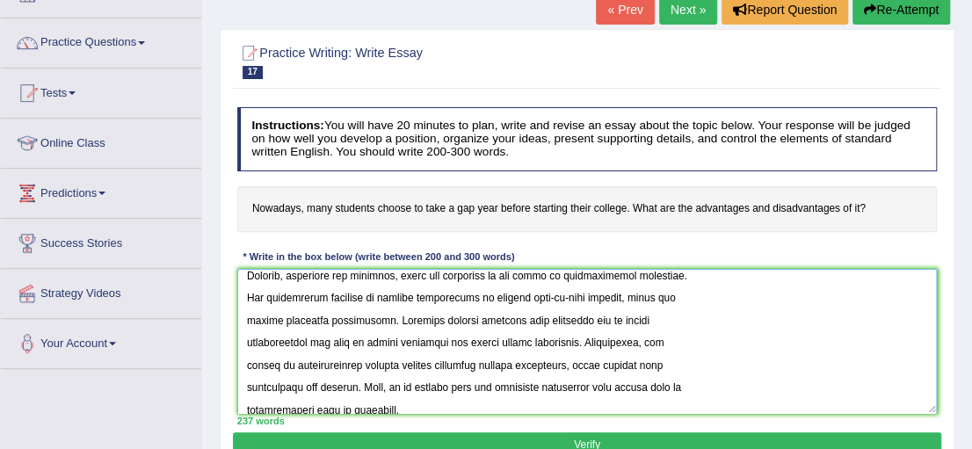
scroll to position [195, 0]
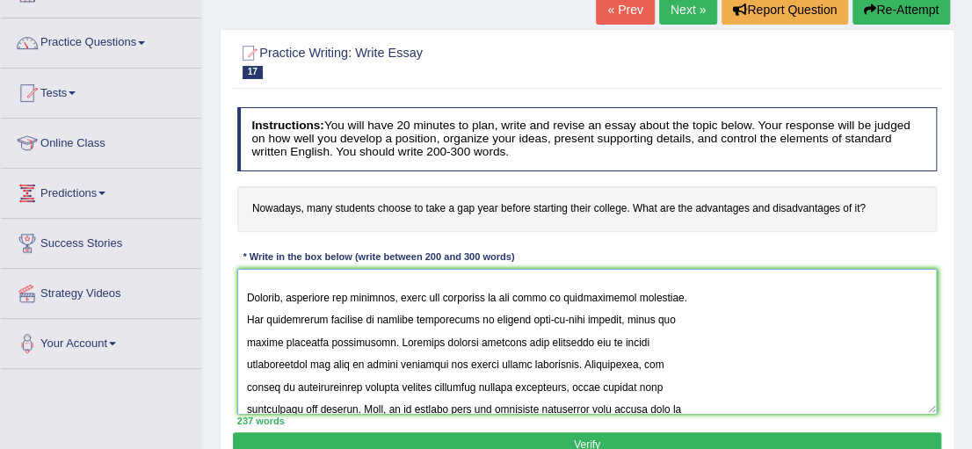
click at [246, 323] on textarea at bounding box center [587, 341] width 700 height 145
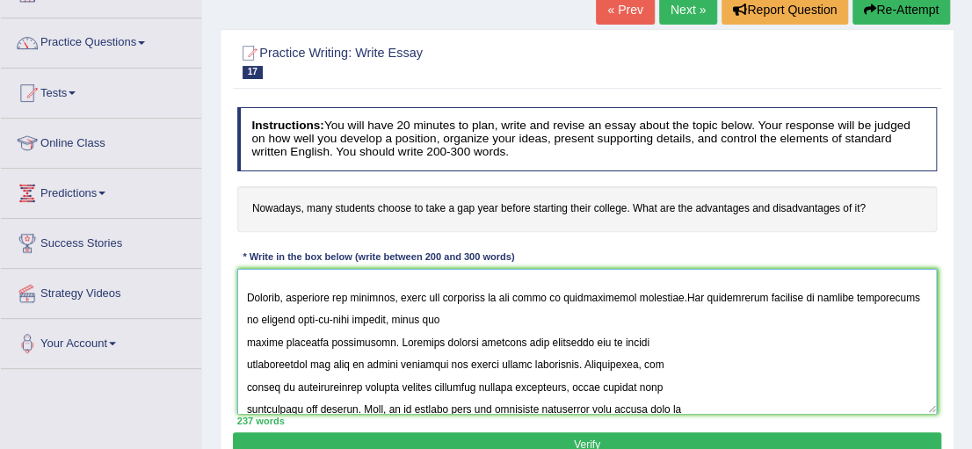
scroll to position [169, 0]
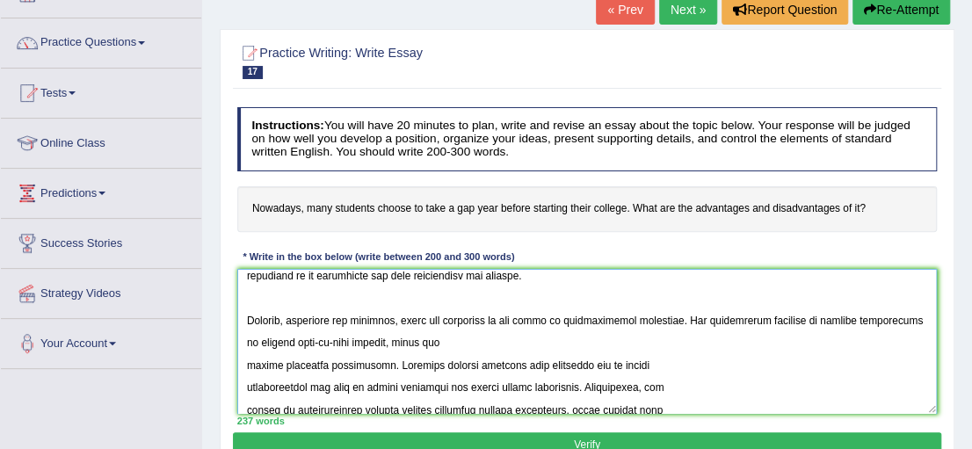
click at [249, 366] on textarea at bounding box center [587, 341] width 700 height 145
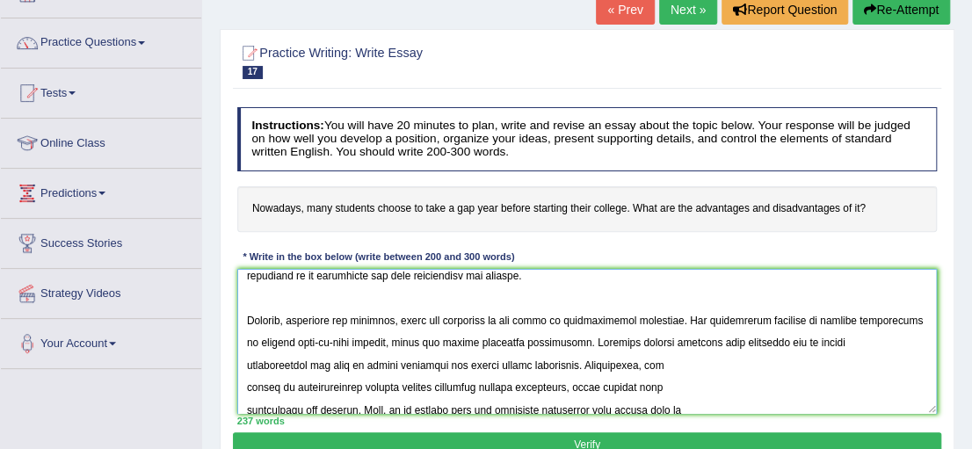
click at [246, 384] on textarea at bounding box center [587, 341] width 700 height 145
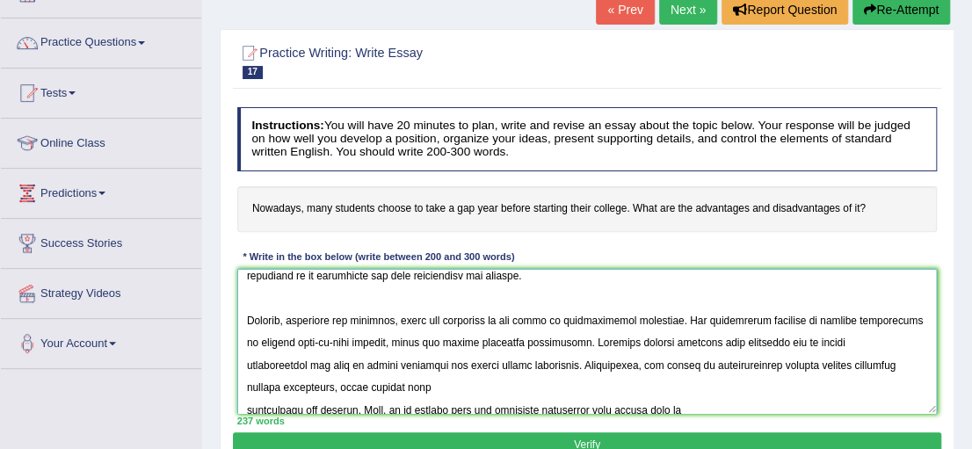
click at [245, 402] on textarea at bounding box center [587, 341] width 700 height 145
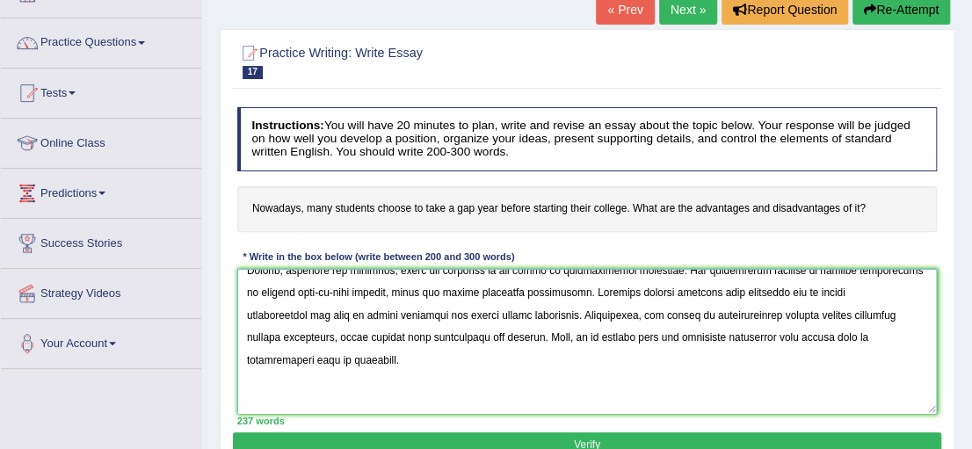
scroll to position [252, 0]
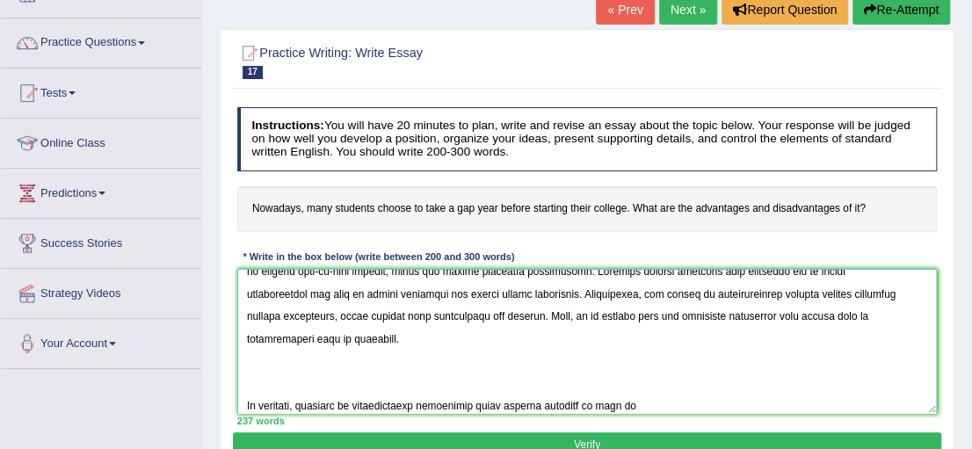
click at [577, 339] on textarea at bounding box center [587, 341] width 700 height 145
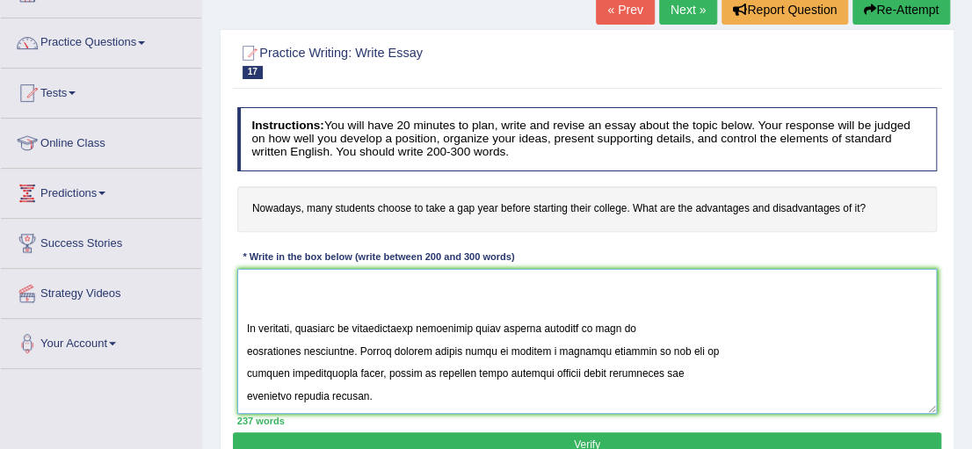
scroll to position [385, 0]
click at [249, 321] on textarea at bounding box center [587, 341] width 700 height 145
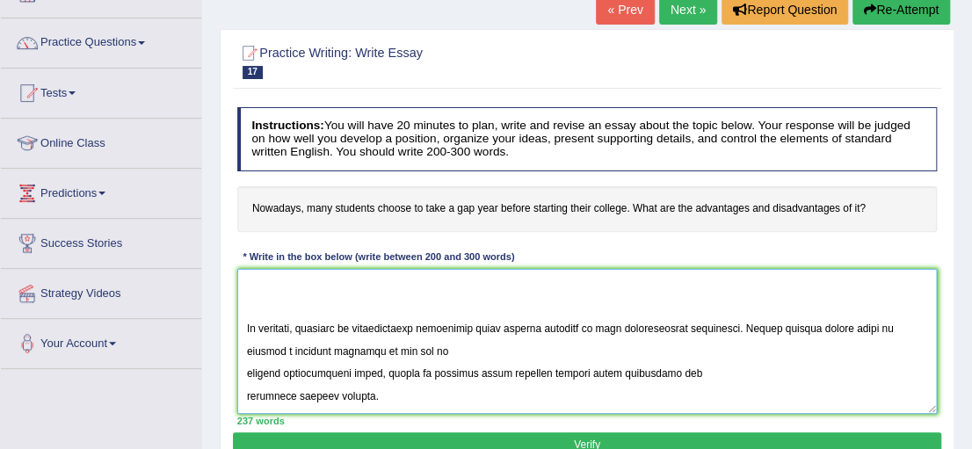
scroll to position [359, 0]
click at [243, 362] on textarea at bounding box center [587, 341] width 700 height 145
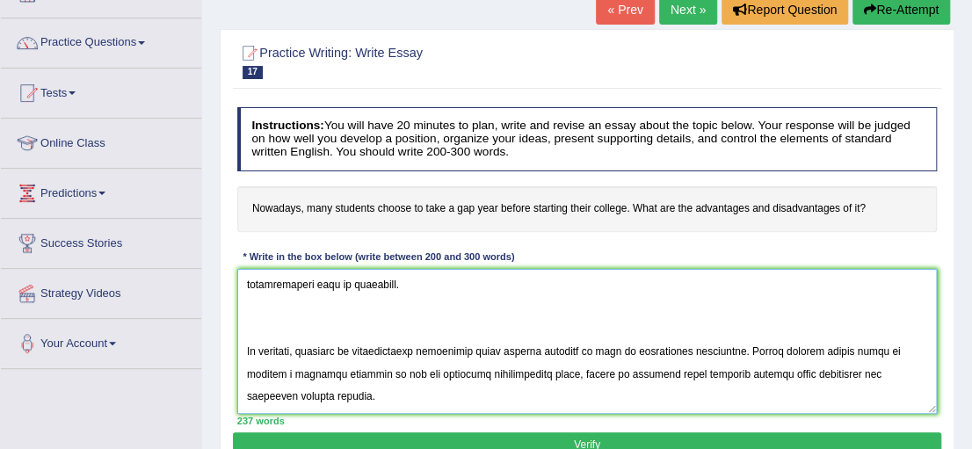
scroll to position [331, 0]
click at [246, 383] on textarea at bounding box center [587, 341] width 700 height 145
click at [569, 390] on textarea at bounding box center [587, 341] width 700 height 145
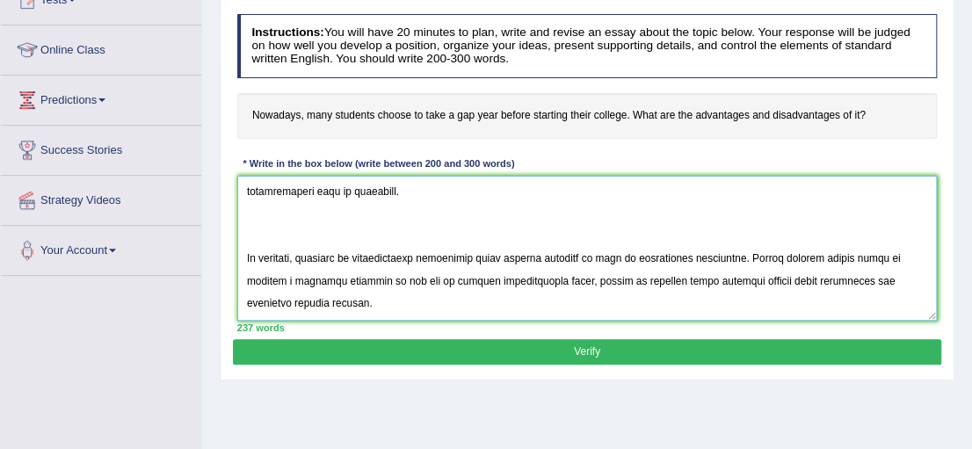
scroll to position [220, 0]
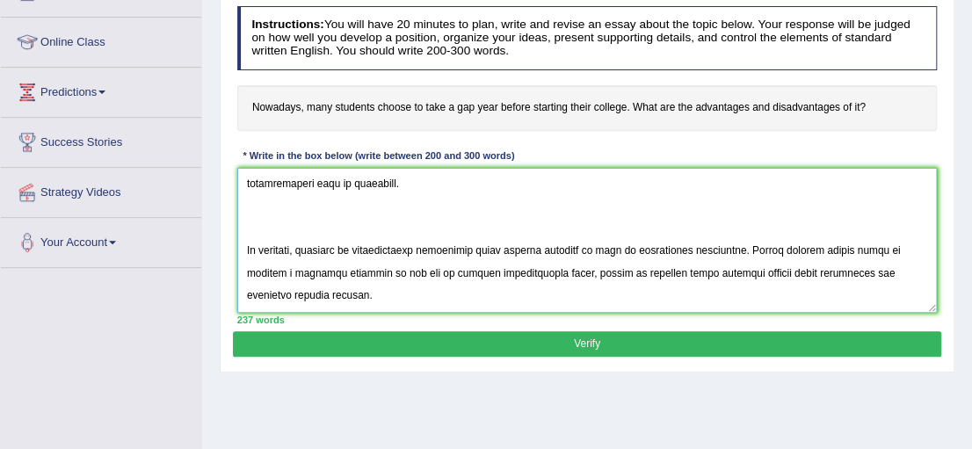
type textarea "The increasing influence of a gap year on our lives has ignited numerous discus…"
click at [850, 350] on button "Verify" at bounding box center [586, 343] width 707 height 25
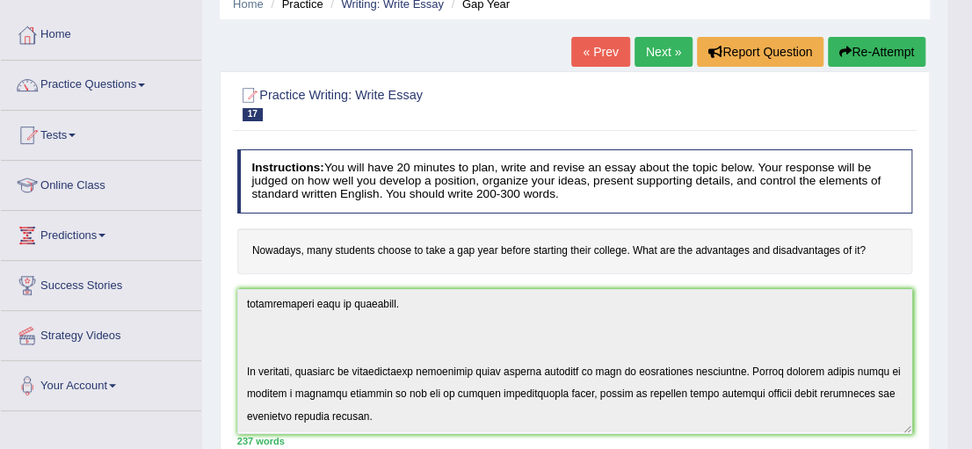
scroll to position [75, 0]
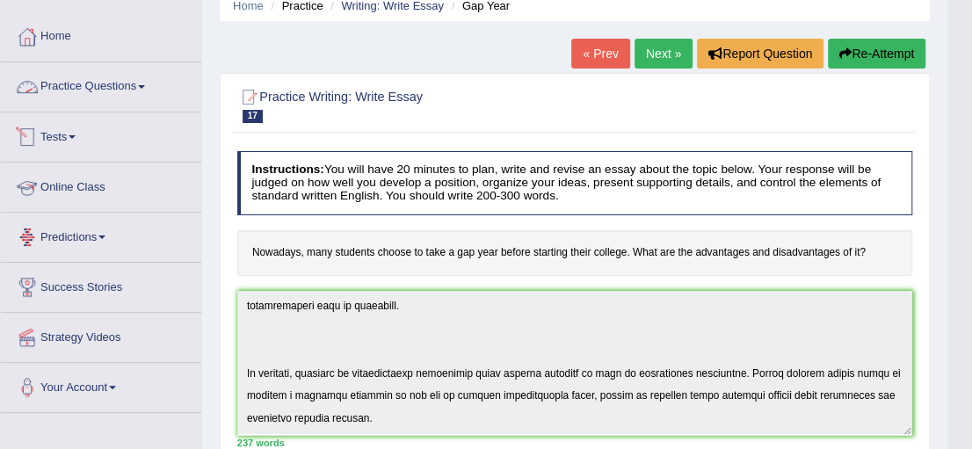
click at [116, 83] on link "Practice Questions" at bounding box center [101, 84] width 200 height 44
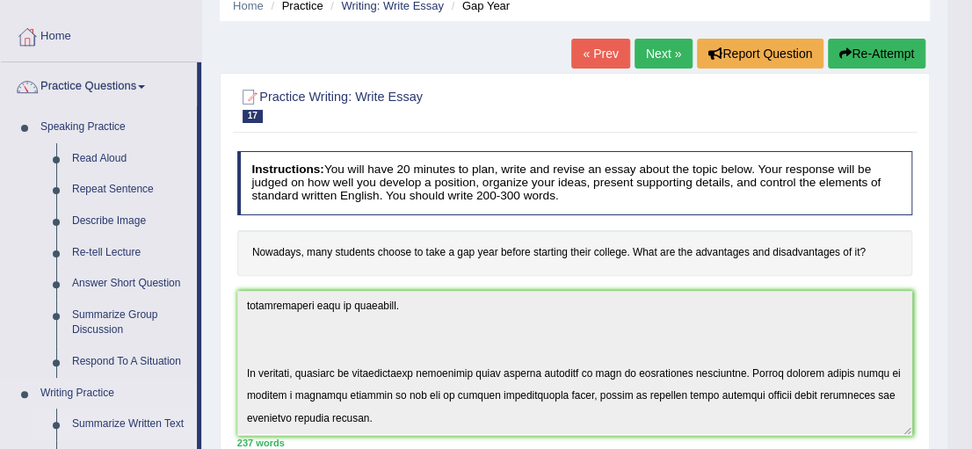
click at [173, 420] on link "Summarize Written Text" at bounding box center [130, 425] width 133 height 32
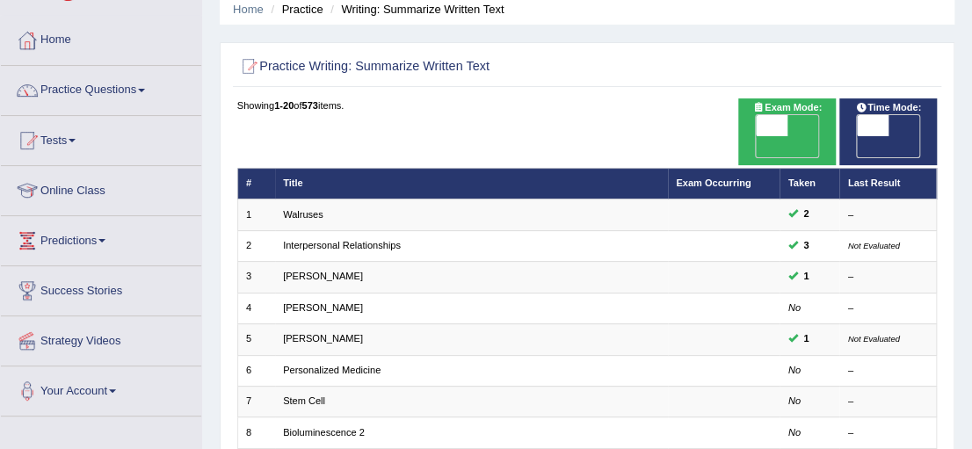
scroll to position [103, 0]
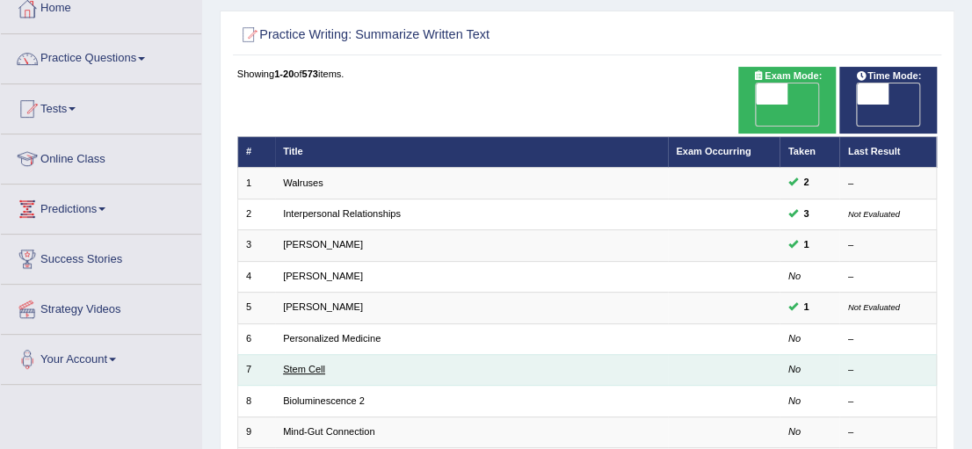
click at [297, 364] on link "Stem Cell" at bounding box center [304, 369] width 42 height 11
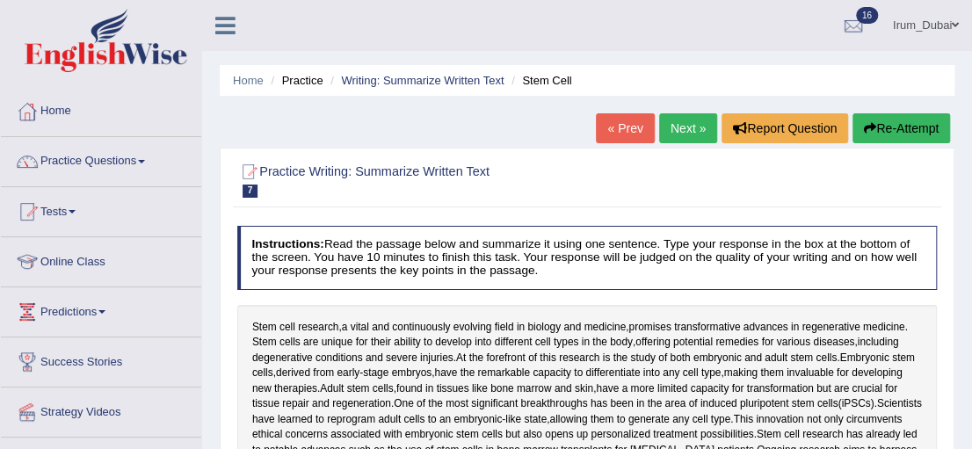
click at [617, 132] on link "« Prev" at bounding box center [625, 128] width 58 height 30
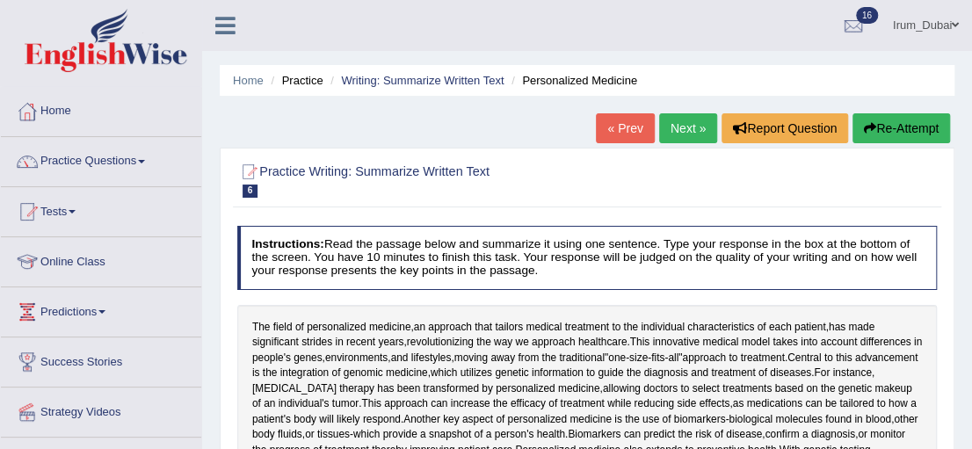
click at [619, 133] on link "« Prev" at bounding box center [625, 128] width 58 height 30
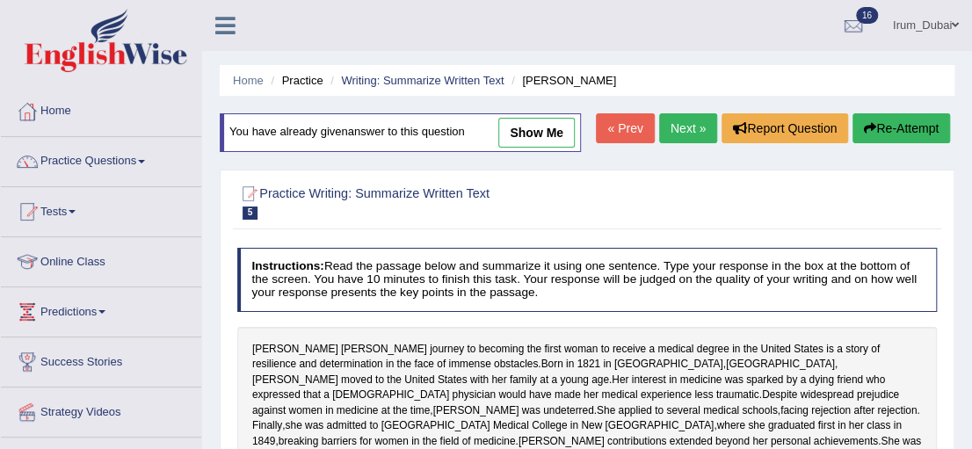
click at [533, 141] on link "show me" at bounding box center [536, 133] width 76 height 30
type textarea "The passages outlines her life and work."
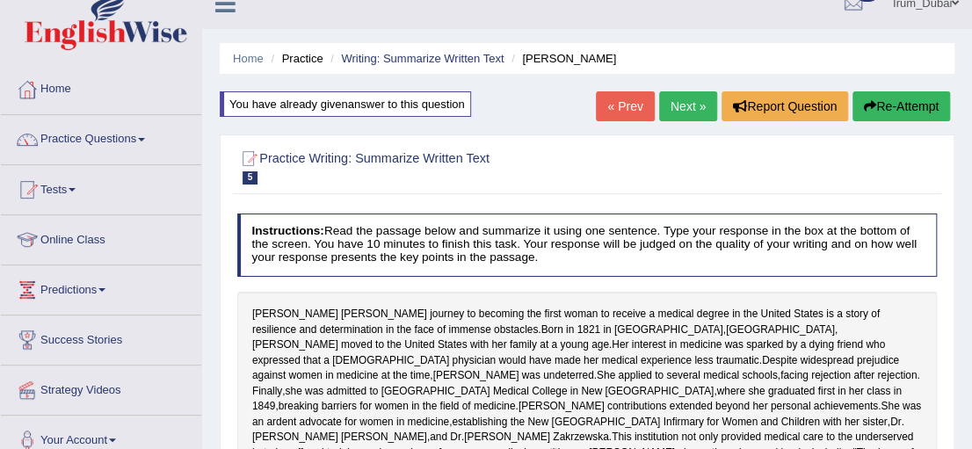
scroll to position [13, 0]
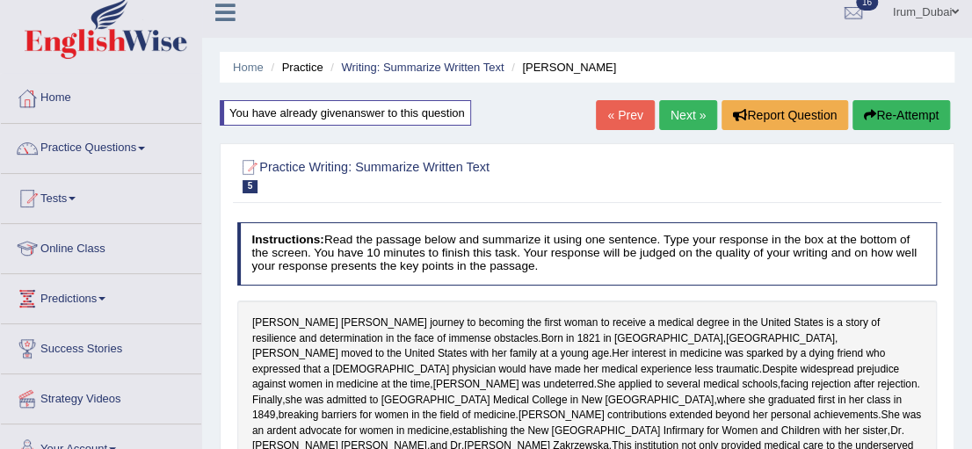
click at [891, 109] on button "Re-Attempt" at bounding box center [901, 115] width 98 height 30
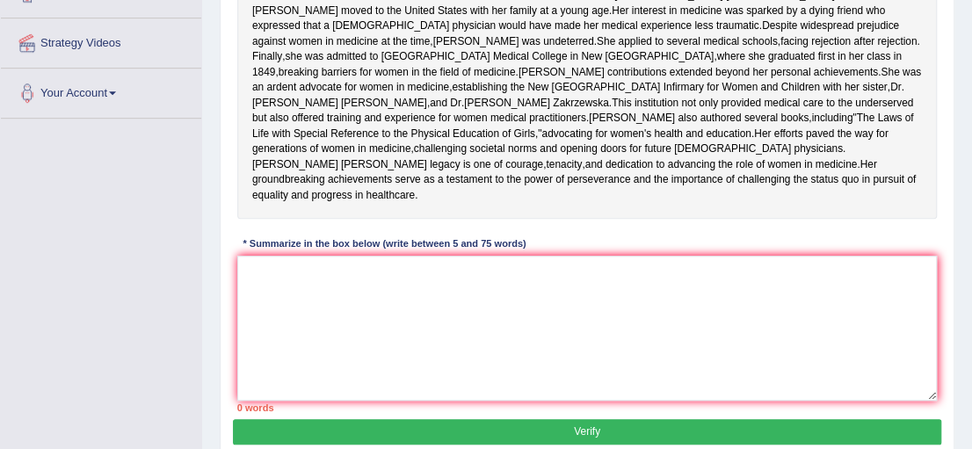
scroll to position [411, 0]
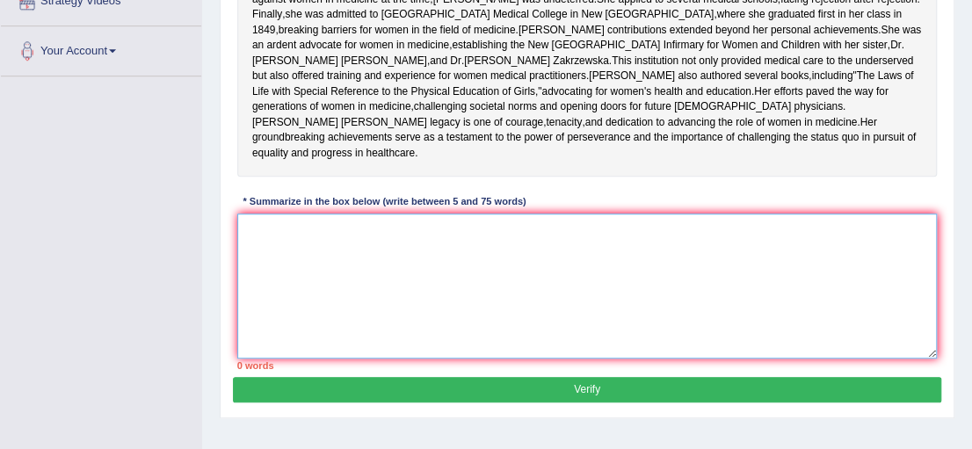
click at [899, 344] on textarea at bounding box center [587, 286] width 700 height 145
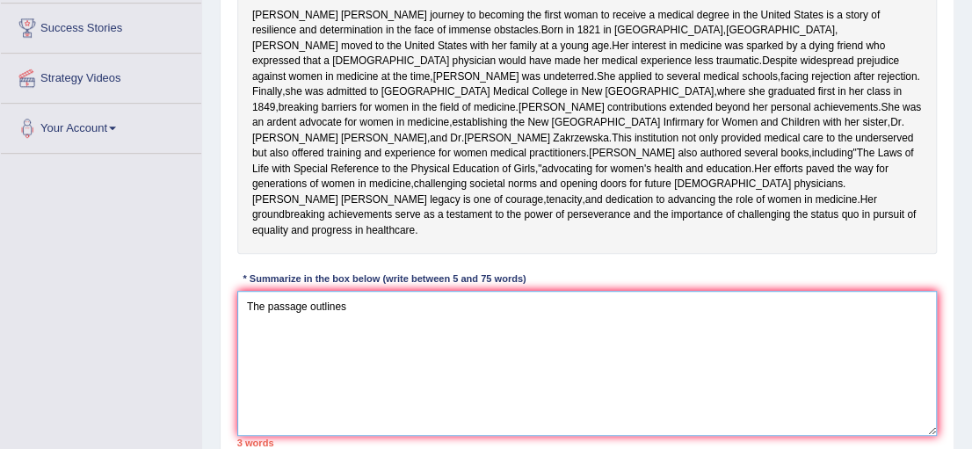
scroll to position [337, 0]
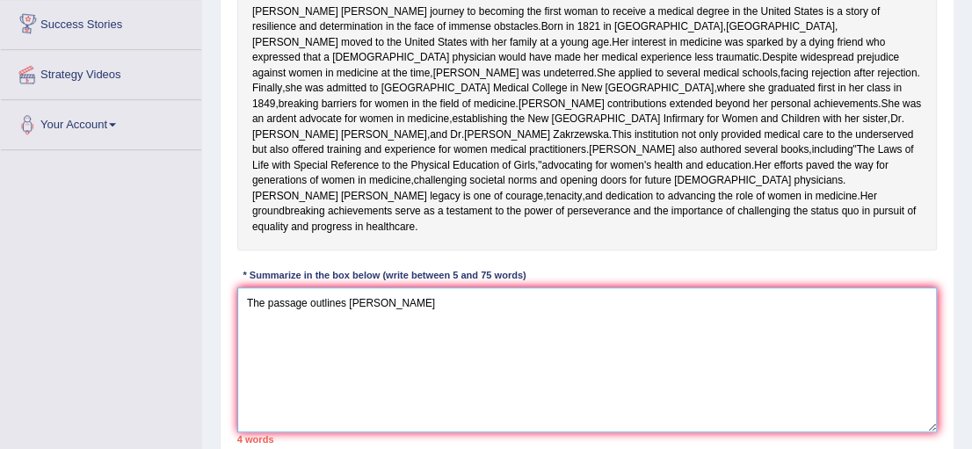
click at [437, 388] on textarea "The passage outlines Elizabeth" at bounding box center [587, 359] width 700 height 145
drag, startPoint x: 437, startPoint y: 388, endPoint x: 350, endPoint y: 381, distance: 87.3
click at [350, 381] on textarea "The passage outlines Elizabeth" at bounding box center [587, 359] width 700 height 145
paste textarea "Blackwell's journey to becoming the first woman to receive a medical degree in …"
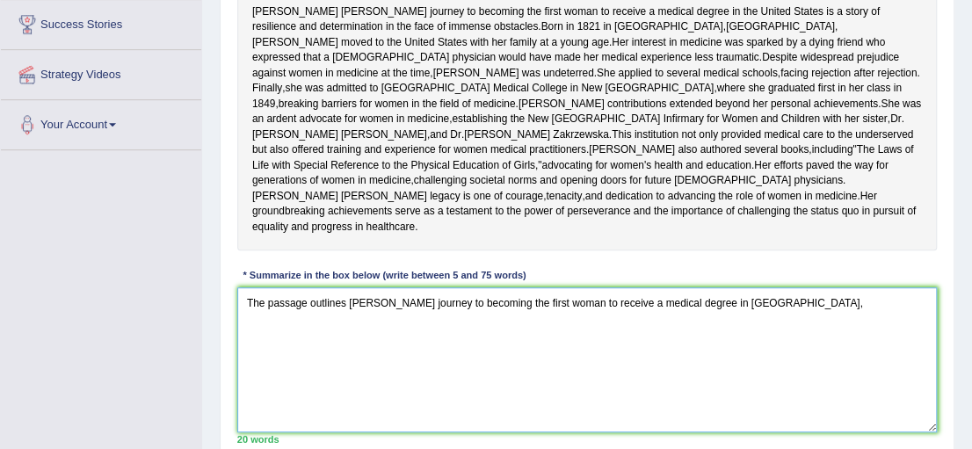
paste textarea "explaining that"
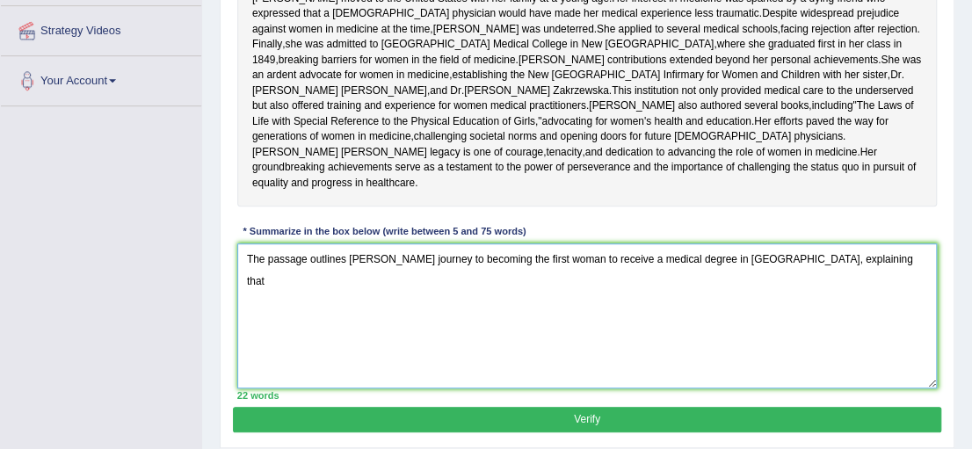
scroll to position [385, 0]
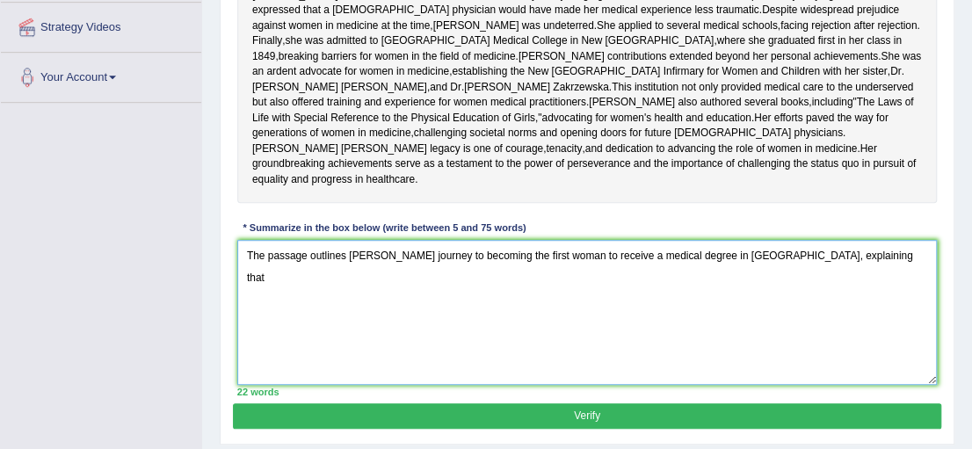
paste textarea "Her interest in medicine was sparked by a dying friend"
click at [254, 355] on textarea "The passage outlines Elizabeth Blackwell's journey to becoming the first woman …" at bounding box center [587, 312] width 700 height 145
click at [532, 359] on textarea "The passage outlines Elizabeth Blackwell's journey to becoming the first woman …" at bounding box center [587, 312] width 700 height 145
paste textarea "and further illustrating about"
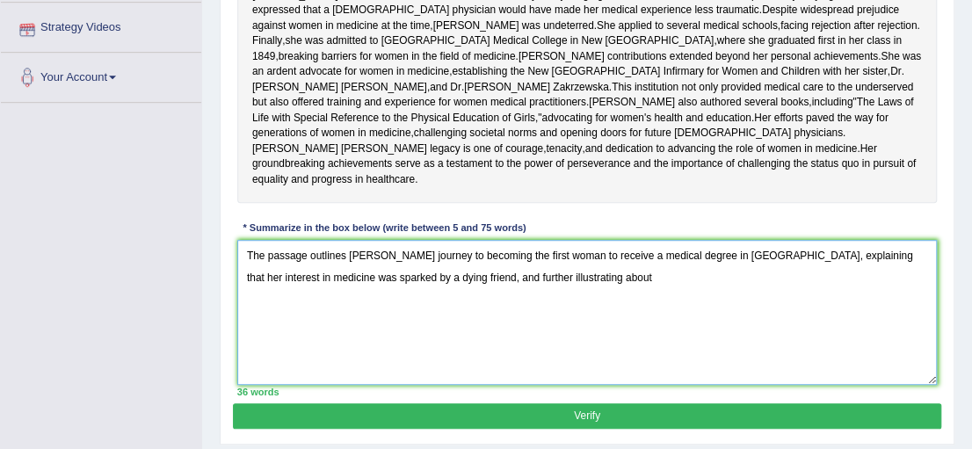
paste textarea "Her efforts paved the way for generations of women in medicine, challenging soc…"
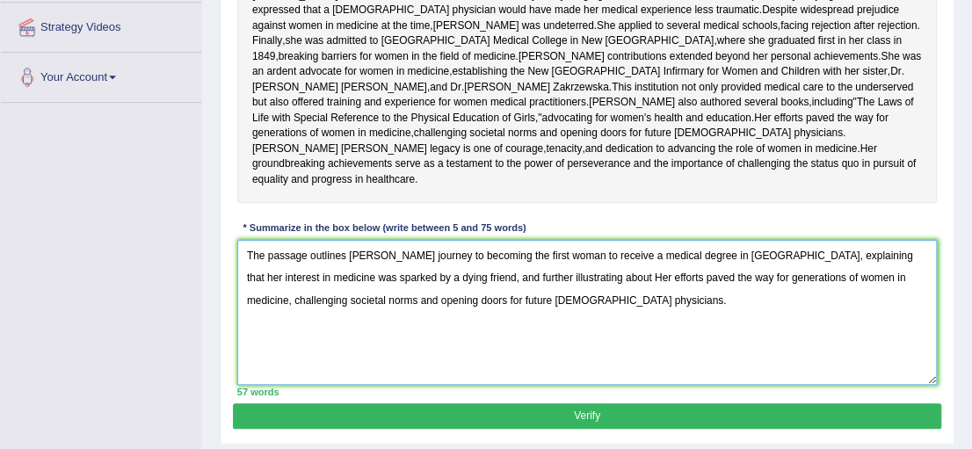
click at [643, 355] on textarea "The passage outlines Elizabeth Blackwell's journey to becoming the first woman …" at bounding box center [587, 312] width 700 height 145
click at [715, 383] on textarea "The passage outlines Elizabeth Blackwell's journey to becoming the first woman …" at bounding box center [587, 312] width 700 height 145
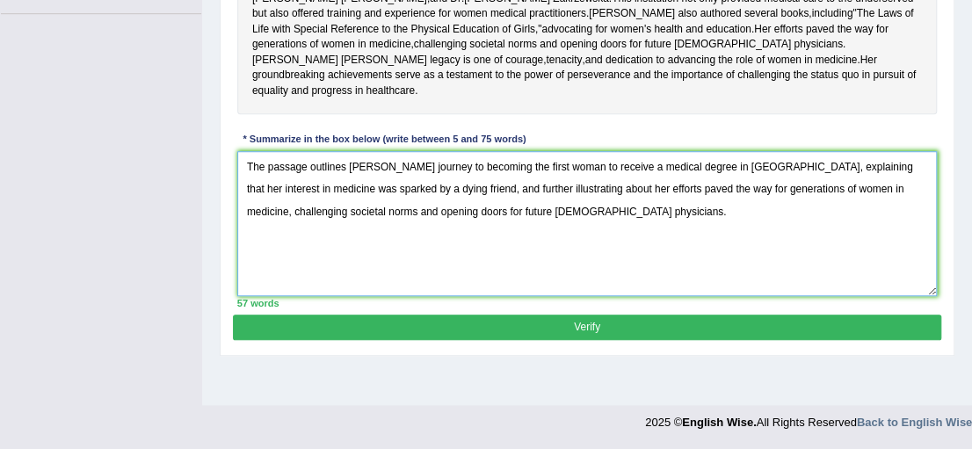
scroll to position [472, 0]
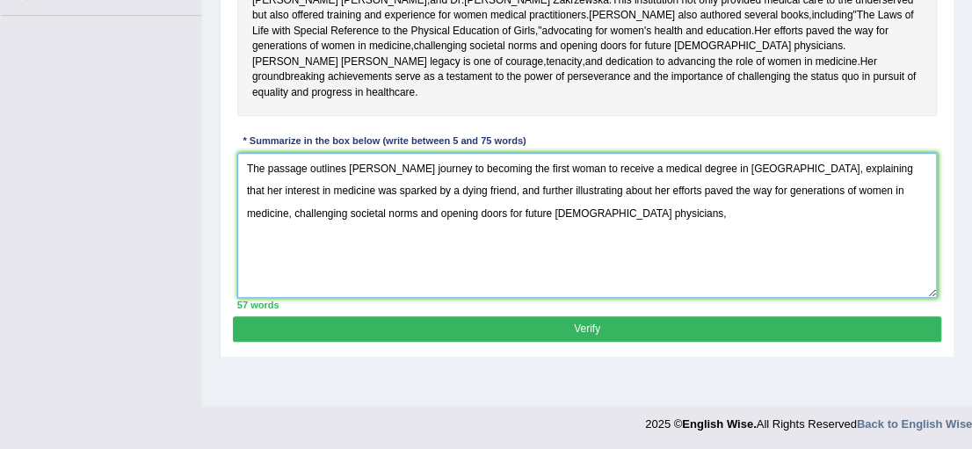
paste textarea "while concluding that"
click at [246, 298] on textarea "The passage outlines Elizabeth Blackwell's journey to becoming the first woman …" at bounding box center [587, 225] width 700 height 145
click at [765, 290] on textarea "The passage outlines Elizabeth Blackwell's journey to becoming the first woman …" at bounding box center [587, 225] width 700 height 145
paste textarea "Her groundbreaking achievements serve as a testament to the power"
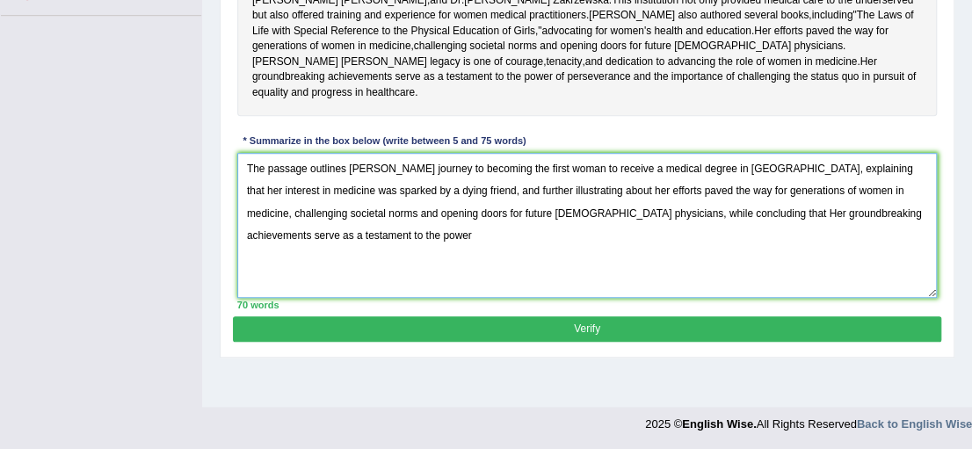
click at [752, 288] on textarea "The passage outlines Elizabeth Blackwell's journey to becoming the first woman …" at bounding box center [587, 225] width 700 height 145
click at [714, 298] on textarea "The passage outlines Elizabeth Blackwell's journey to becoming the first woman …" at bounding box center [587, 225] width 700 height 145
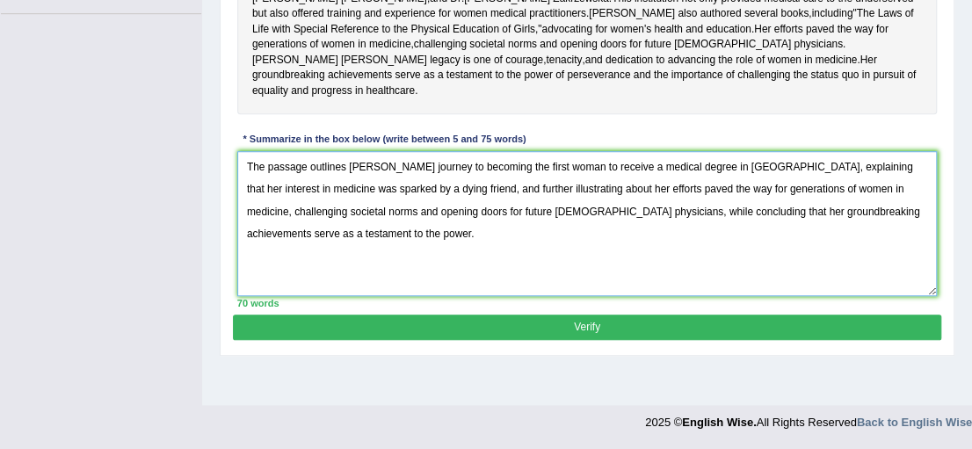
scroll to position [494, 0]
type textarea "The passage outlines Elizabeth Blackwell's journey to becoming the first woman …"
click at [819, 340] on button "Verify" at bounding box center [586, 327] width 707 height 25
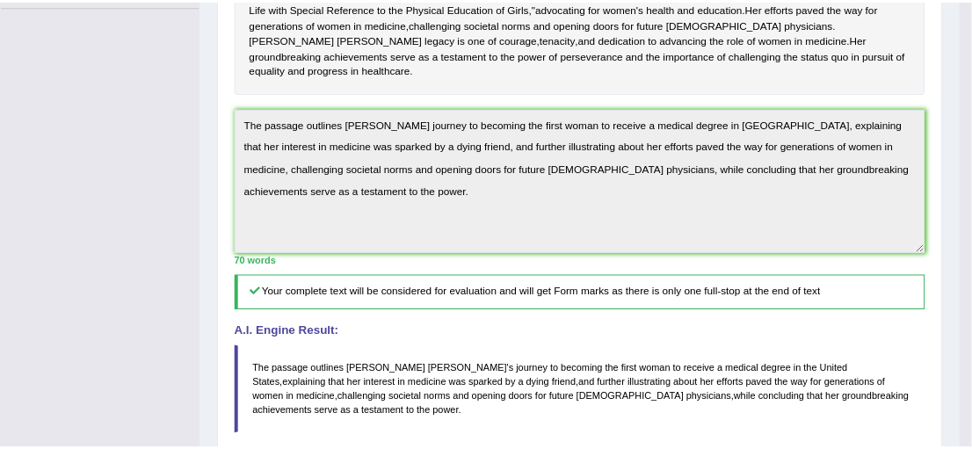
scroll to position [528, 0]
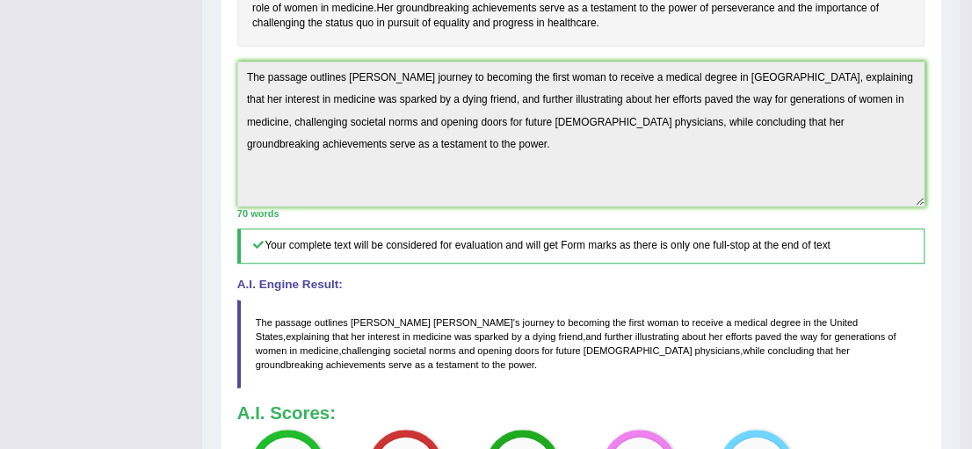
drag, startPoint x: 982, startPoint y: 294, endPoint x: 982, endPoint y: 411, distance: 117.8
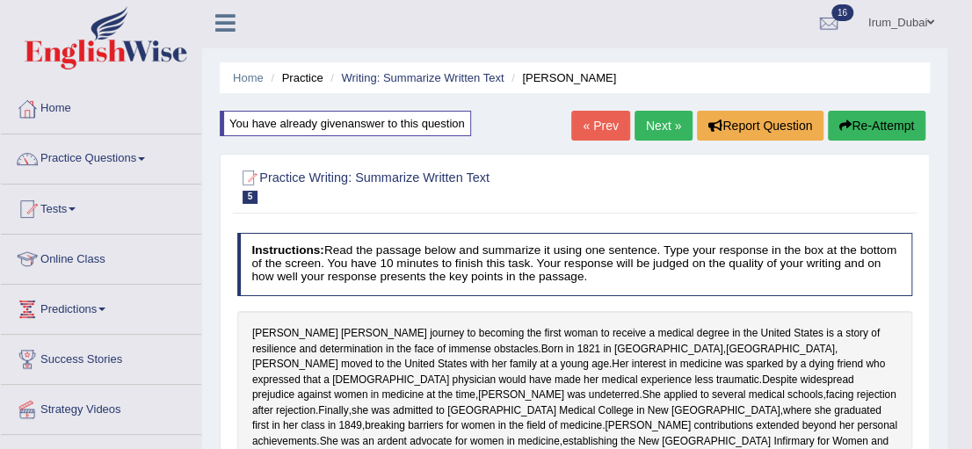
scroll to position [0, 0]
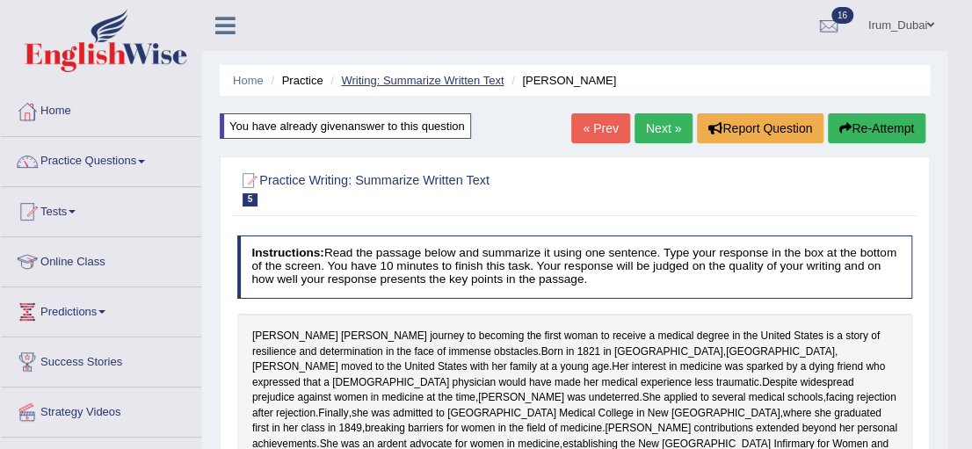
click at [386, 79] on link "Writing: Summarize Written Text" at bounding box center [422, 80] width 163 height 13
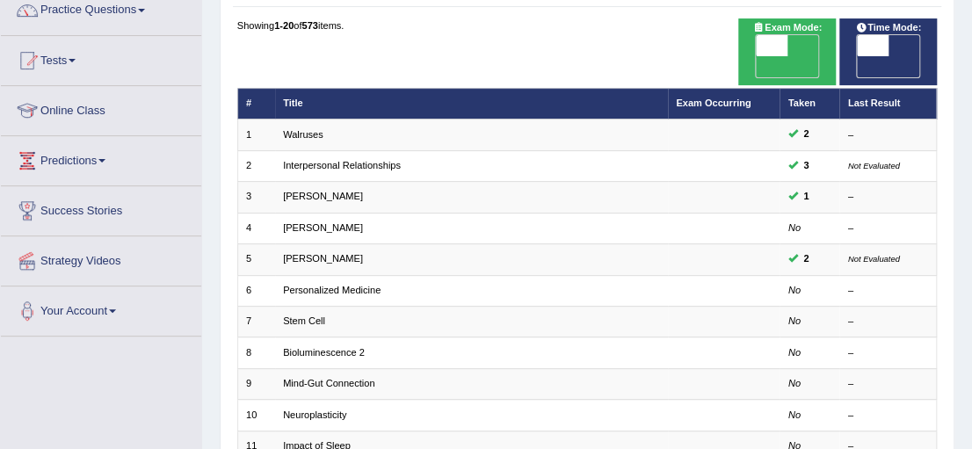
scroll to position [146, 0]
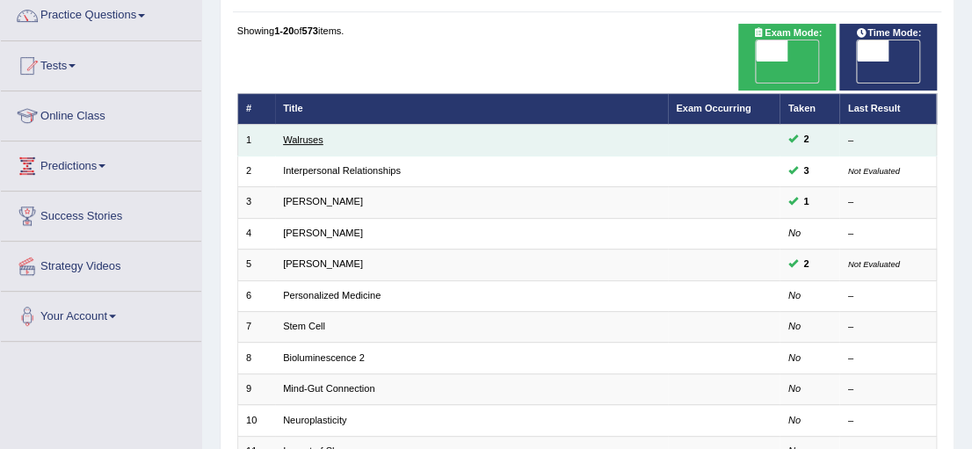
click at [315, 134] on link "Walruses" at bounding box center [303, 139] width 40 height 11
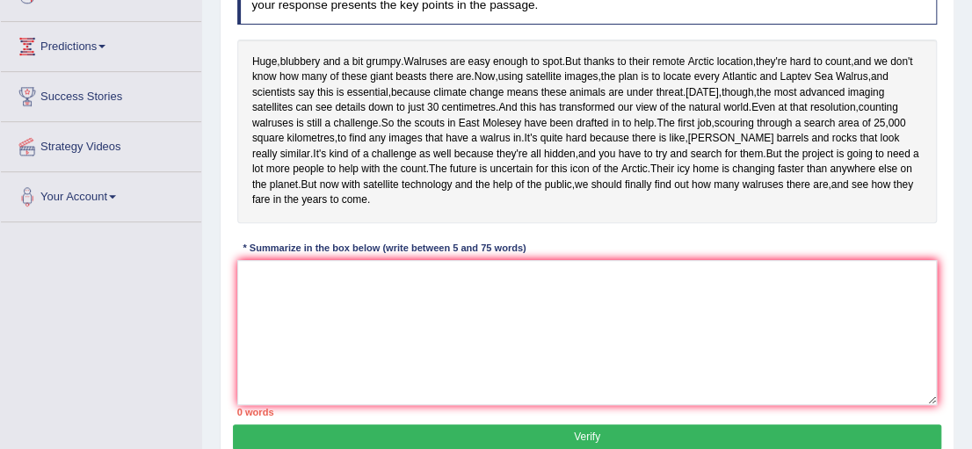
scroll to position [272, 0]
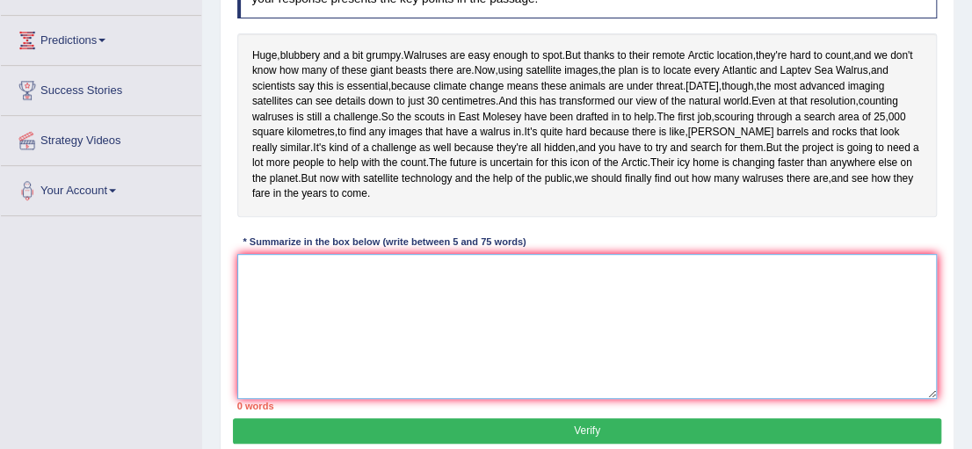
click at [743, 344] on textarea at bounding box center [587, 326] width 700 height 145
click at [361, 373] on textarea at bounding box center [587, 326] width 700 height 145
paste textarea "the most advanced imaging satellites can see details down to just 30 centimetres"
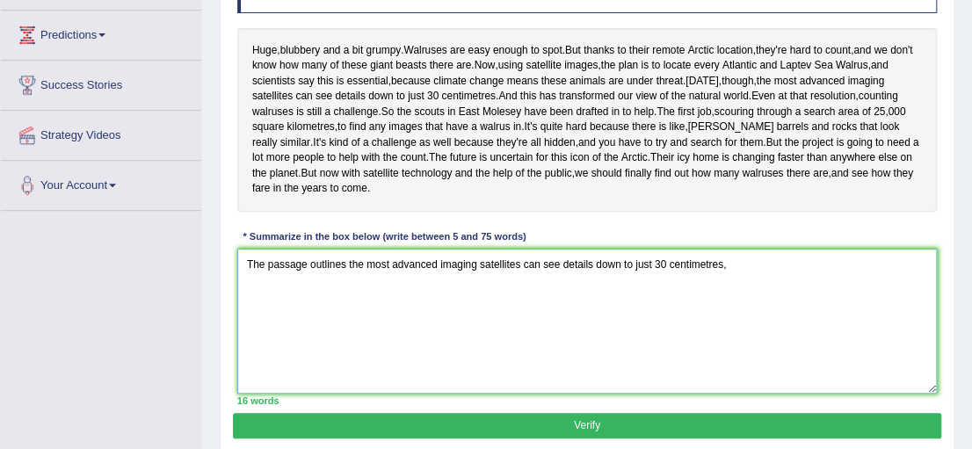
scroll to position [269, 0]
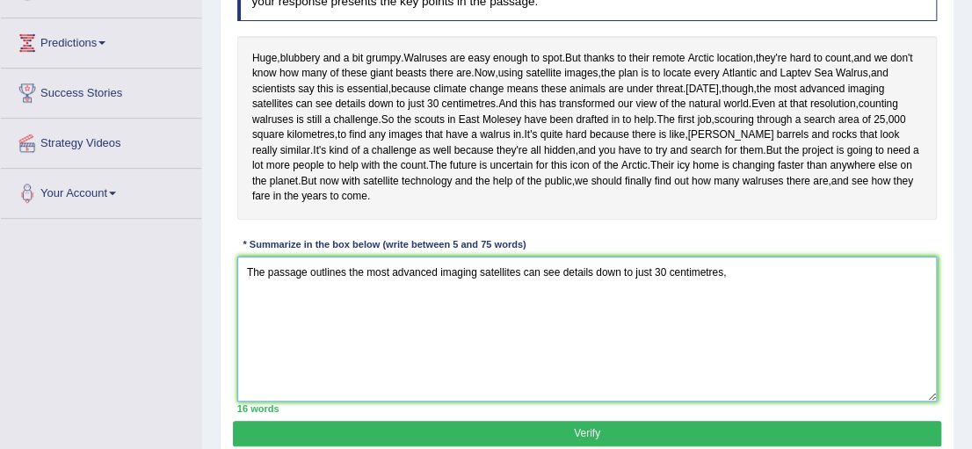
paste textarea "explaining that"
paste textarea "The first job, scouring through a search area of 25,000 square kilometres, to f…"
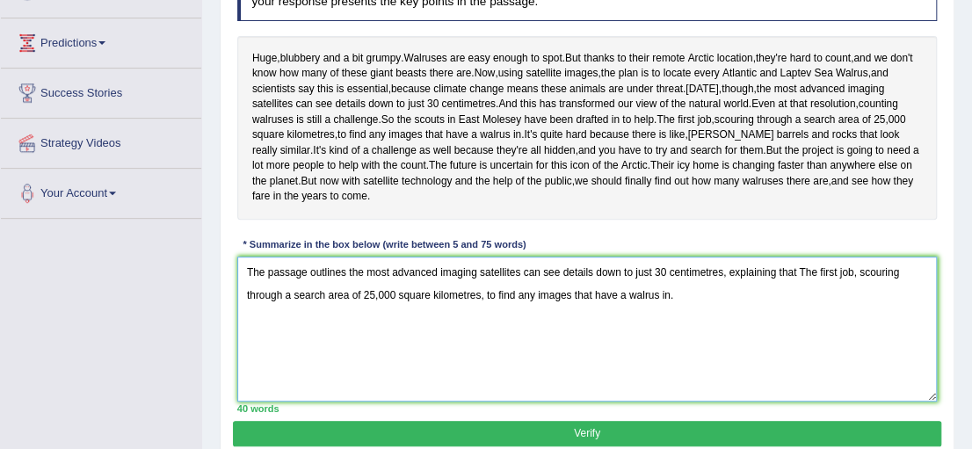
click at [811, 339] on textarea "The passage outlines the most advanced imaging satellites can see details down …" at bounding box center [587, 329] width 700 height 145
click at [771, 348] on textarea "The passage outlines the most advanced imaging satellites can see details down …" at bounding box center [587, 329] width 700 height 145
paste textarea "and further illustrating about"
paste textarea "the project is going to need a lot more people to help with the count"
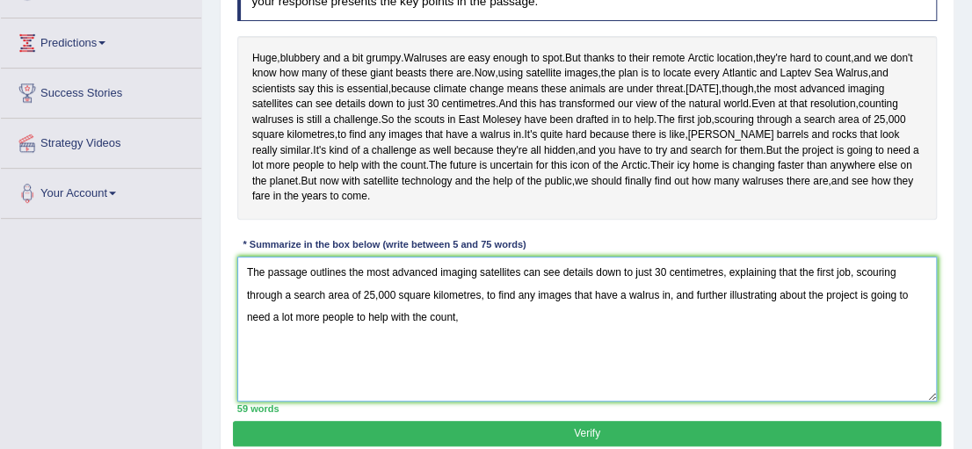
paste textarea "while concluding that"
click at [247, 402] on textarea "The passage outlines the most advanced imaging satellites can see details down …" at bounding box center [587, 329] width 700 height 145
click at [586, 387] on textarea "The passage outlines the most advanced imaging satellites can see details down …" at bounding box center [587, 329] width 700 height 145
paste textarea "with satellite technology and the help of the public, we should finally find ou…"
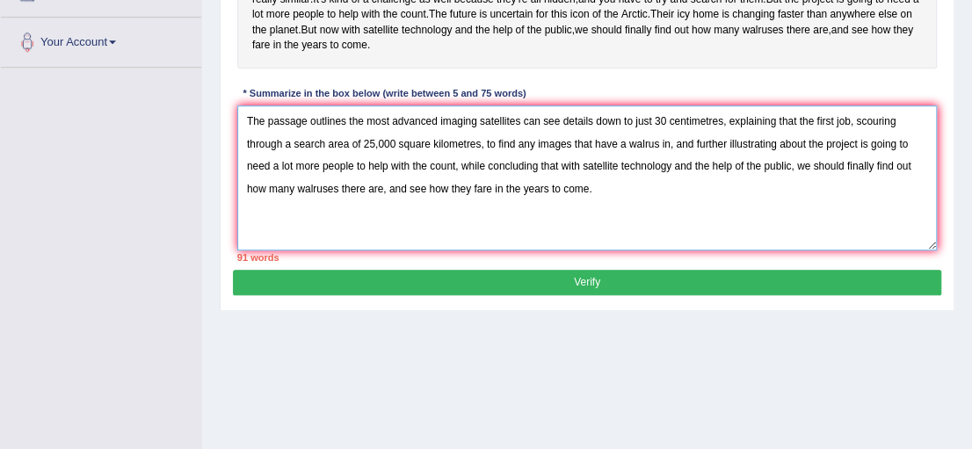
scroll to position [421, 0]
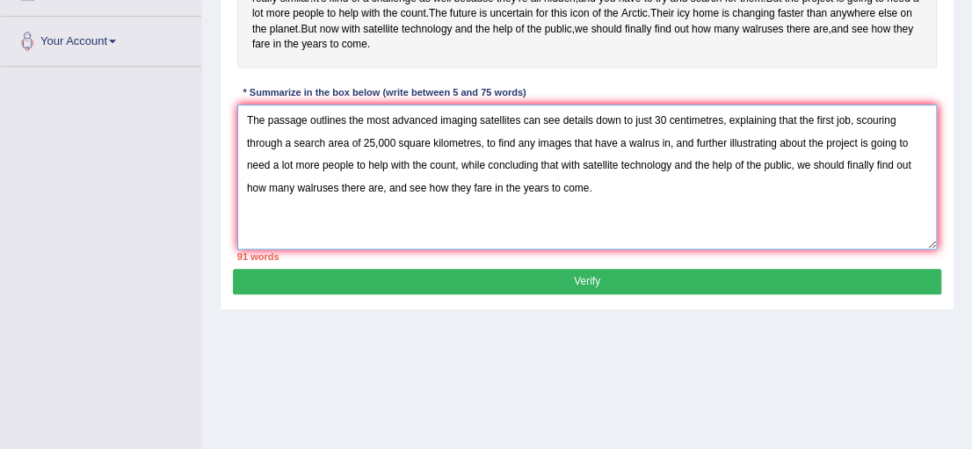
drag, startPoint x: 540, startPoint y: 226, endPoint x: 746, endPoint y: 233, distance: 205.7
click at [747, 231] on textarea "The passage outlines the most advanced imaging satellites can see details down …" at bounding box center [587, 177] width 700 height 145
click at [735, 250] on textarea "The passage outlines the most advanced imaging satellites can see details down …" at bounding box center [587, 177] width 700 height 145
drag, startPoint x: 672, startPoint y: 227, endPoint x: 787, endPoint y: 229, distance: 115.1
click at [787, 229] on textarea "The passage outlines the most advanced imaging satellites can see details down …" at bounding box center [587, 177] width 700 height 145
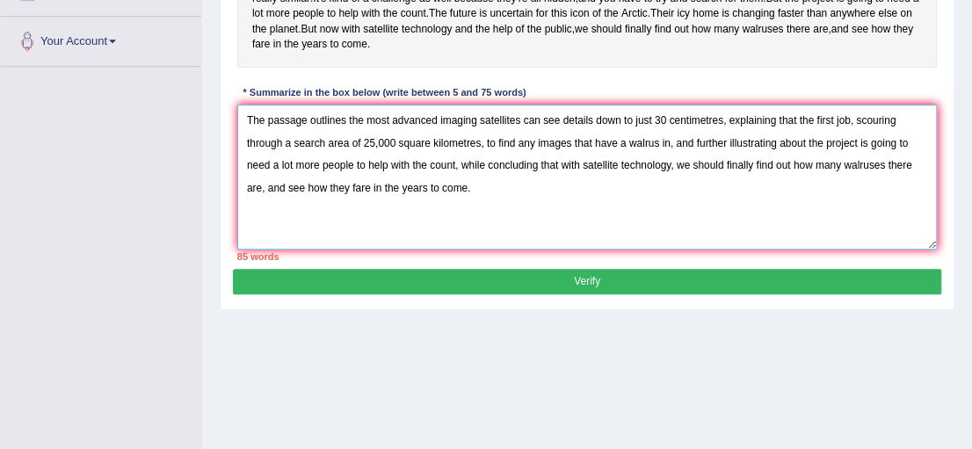
click at [731, 226] on textarea "The passage outlines the most advanced imaging satellites can see details down …" at bounding box center [587, 177] width 700 height 145
drag, startPoint x: 791, startPoint y: 231, endPoint x: 269, endPoint y: 260, distance: 522.8
click at [269, 250] on textarea "The passage outlines the most advanced imaging satellites can see details down …" at bounding box center [587, 177] width 700 height 145
drag, startPoint x: 830, startPoint y: 228, endPoint x: 757, endPoint y: 231, distance: 73.9
click at [757, 231] on textarea "The passage outlines the most advanced imaging satellites can see details down …" at bounding box center [587, 177] width 700 height 145
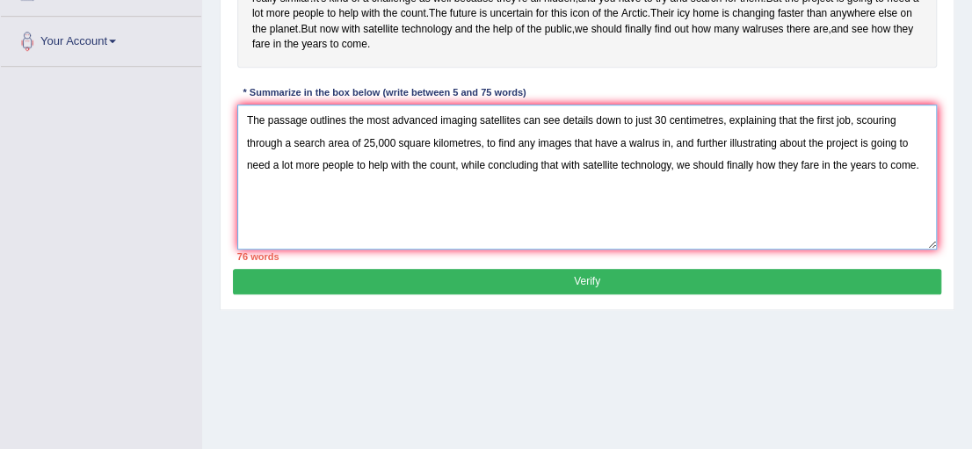
click at [921, 229] on textarea "The passage outlines the most advanced imaging satellites can see details down …" at bounding box center [587, 177] width 700 height 145
drag, startPoint x: 920, startPoint y: 229, endPoint x: 881, endPoint y: 233, distance: 39.7
click at [881, 233] on textarea "The passage outlines the most advanced imaging satellites can see details down …" at bounding box center [587, 177] width 700 height 145
click at [731, 250] on textarea "The passage outlines the most advanced imaging satellites can see details down …" at bounding box center [587, 177] width 700 height 145
drag, startPoint x: 620, startPoint y: 225, endPoint x: 670, endPoint y: 230, distance: 50.4
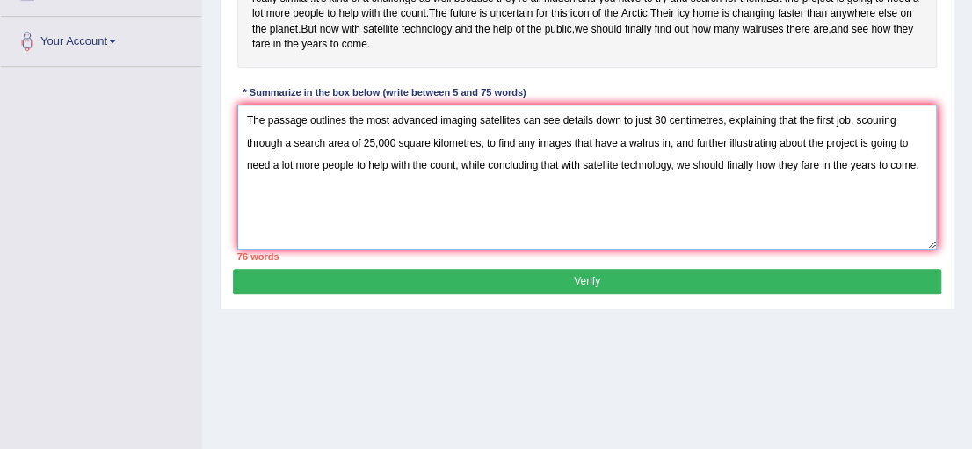
click at [670, 230] on textarea "The passage outlines the most advanced imaging satellites can see details down …" at bounding box center [587, 177] width 700 height 145
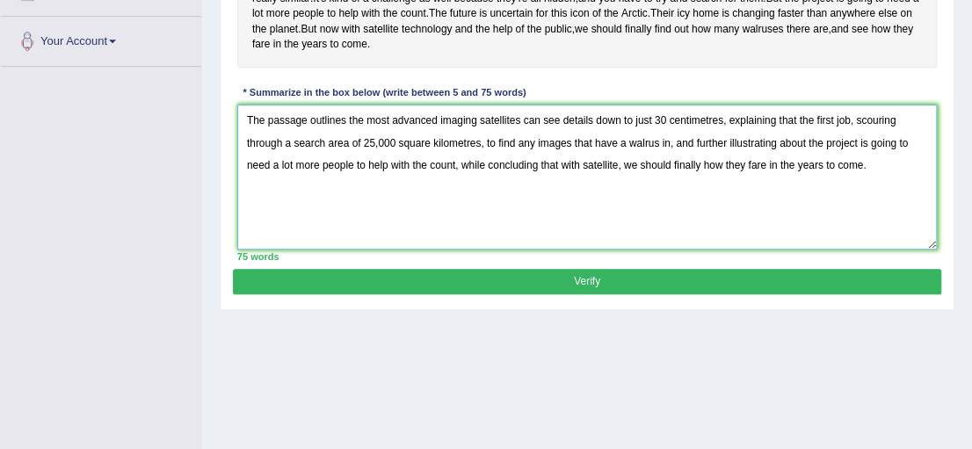
drag, startPoint x: 530, startPoint y: 206, endPoint x: 729, endPoint y: 263, distance: 207.5
click at [706, 236] on textarea "The passage outlines the most advanced imaging satellites can see details down …" at bounding box center [587, 177] width 700 height 145
click at [736, 250] on textarea "The passage outlines the most advanced imaging satellites can see details down …" at bounding box center [587, 177] width 700 height 145
type textarea "The passage outlines the most advanced imaging satellites can see details down …"
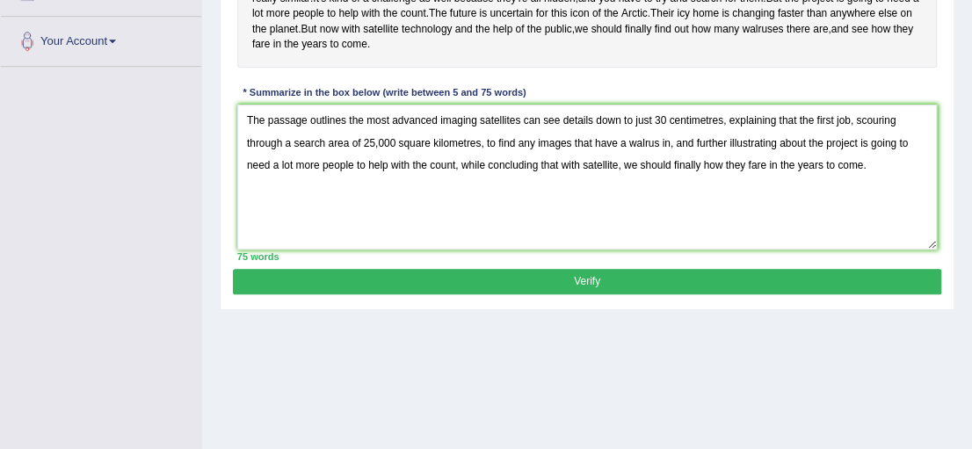
click at [753, 294] on button "Verify" at bounding box center [586, 281] width 707 height 25
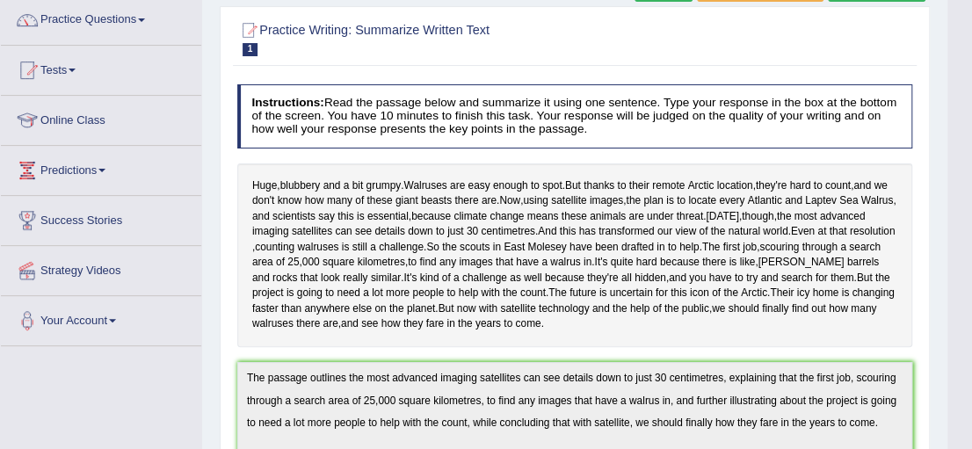
scroll to position [0, 0]
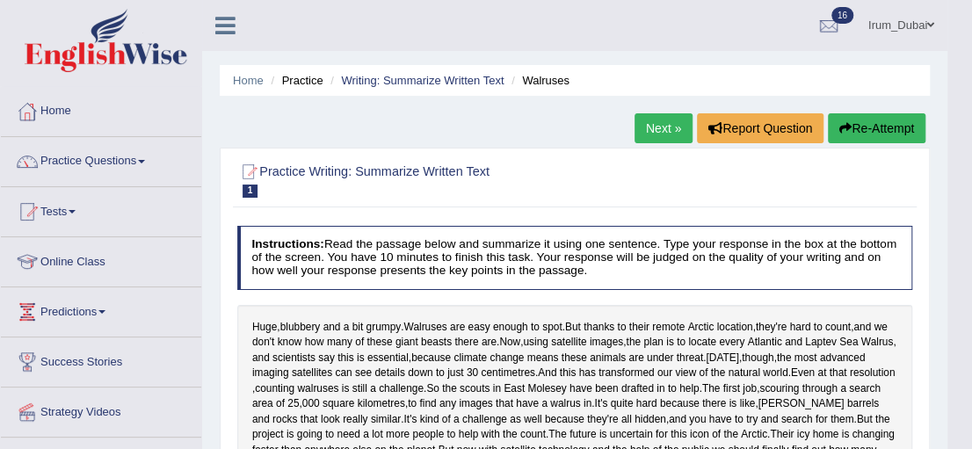
click at [909, 124] on button "Re-Attempt" at bounding box center [877, 128] width 98 height 30
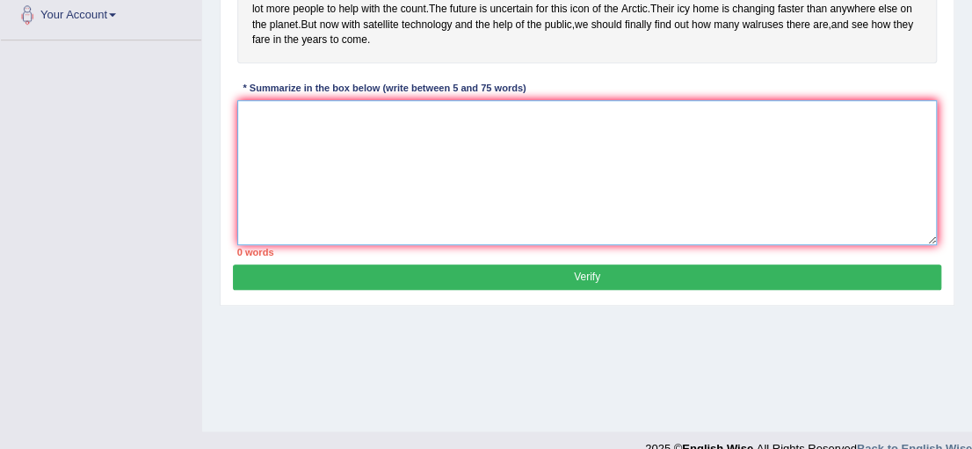
click at [789, 245] on textarea at bounding box center [587, 172] width 700 height 145
paste textarea "The passage outlines the most advanced imaging satellites can see details down …"
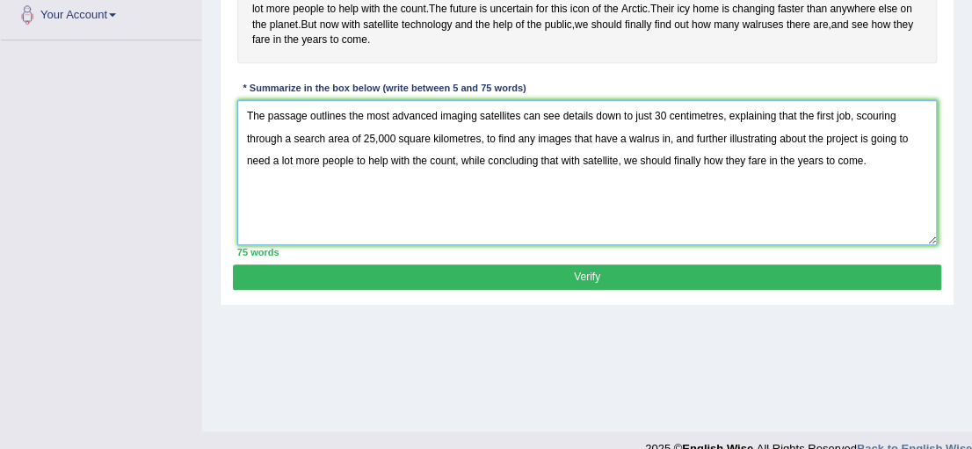
drag, startPoint x: 389, startPoint y: 224, endPoint x: 456, endPoint y: 223, distance: 66.8
click at [456, 223] on textarea "The passage outlines the most advanced imaging satellites can see details down …" at bounding box center [587, 172] width 700 height 145
click at [556, 228] on textarea "The passage outlines the most advanced imaging satellites can see details down …" at bounding box center [587, 172] width 700 height 145
click at [708, 245] on textarea "The passage outlines the most advanced imaging satellites can see details down …" at bounding box center [587, 172] width 700 height 145
click at [823, 245] on textarea "The passage outlines the most advanced imaging satellites can see details down …" at bounding box center [587, 172] width 700 height 145
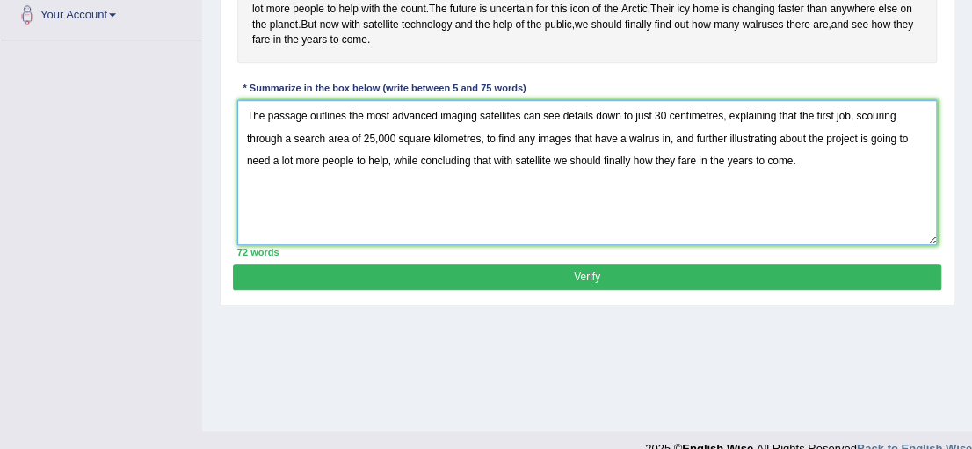
drag, startPoint x: 403, startPoint y: 180, endPoint x: 492, endPoint y: 184, distance: 88.8
click at [492, 184] on textarea "The passage outlines the most advanced imaging satellites can see details down …" at bounding box center [587, 172] width 700 height 145
click at [591, 205] on textarea "The passage outlines the most advanced imaging satellites can see details down …" at bounding box center [587, 172] width 700 height 145
click at [504, 178] on textarea "The passage outlines the most advanced imaging satellites can see details down …" at bounding box center [587, 172] width 700 height 145
click at [532, 180] on textarea "The passage outlines the most advanced imaging satellites can see details down …" at bounding box center [587, 172] width 700 height 145
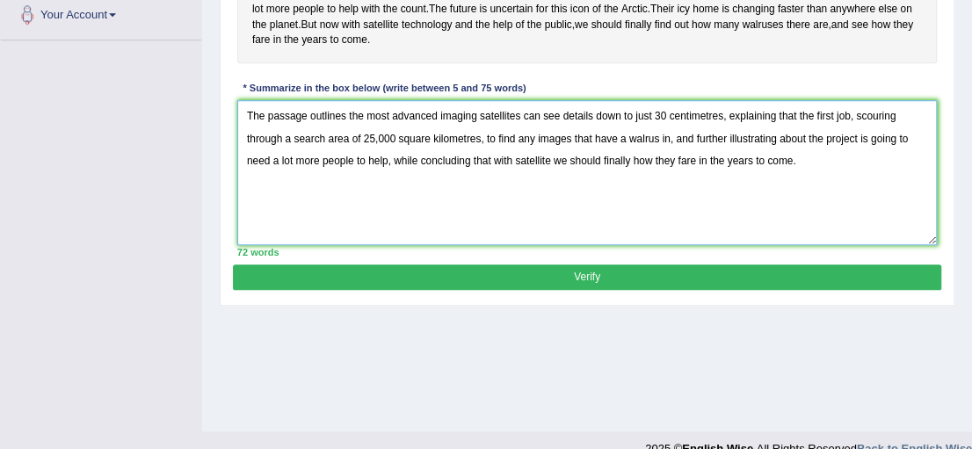
drag, startPoint x: 358, startPoint y: 180, endPoint x: 597, endPoint y: 180, distance: 239.0
click at [597, 180] on textarea "The passage outlines the most advanced imaging satellites can see details down …" at bounding box center [587, 172] width 700 height 145
click at [583, 236] on textarea "The passage outlines the most advanced imaging satellites can see details down …" at bounding box center [587, 172] width 700 height 145
drag, startPoint x: 596, startPoint y: 180, endPoint x: 728, endPoint y: 169, distance: 133.2
click at [728, 169] on textarea "The passage outlines the most advanced imaging satellites can see details down …" at bounding box center [587, 172] width 700 height 145
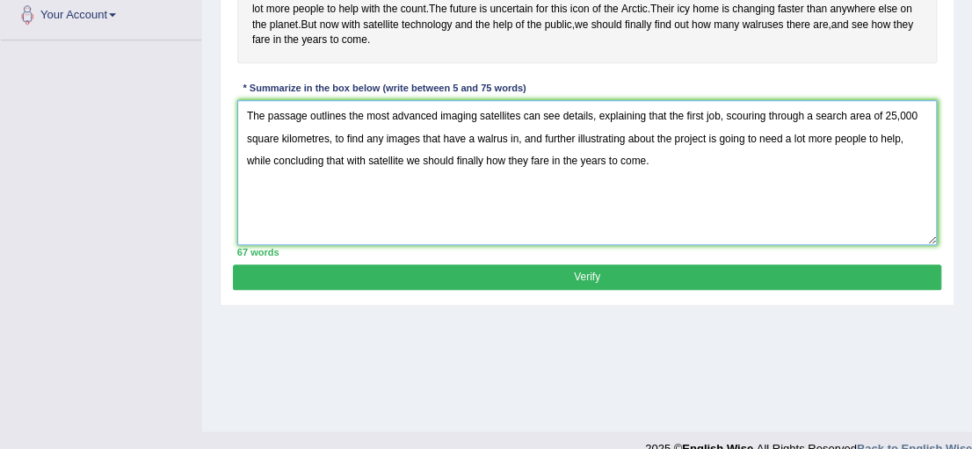
click at [723, 232] on textarea "The passage outlines the most advanced imaging satellites can see details, expl…" at bounding box center [587, 172] width 700 height 145
type textarea "The passage outlines the most advanced imaging satellites can see details, expl…"
click at [678, 290] on button "Verify" at bounding box center [586, 277] width 707 height 25
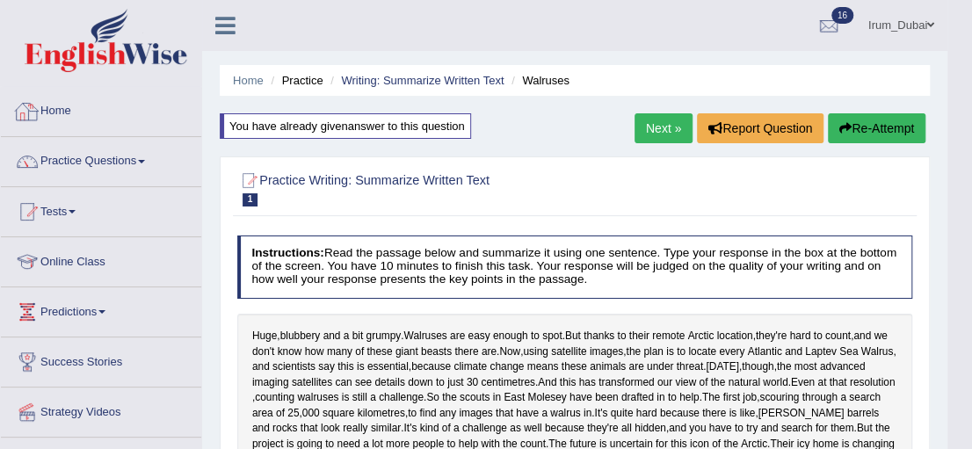
click at [33, 114] on div at bounding box center [27, 111] width 26 height 26
